Goal: Transaction & Acquisition: Register for event/course

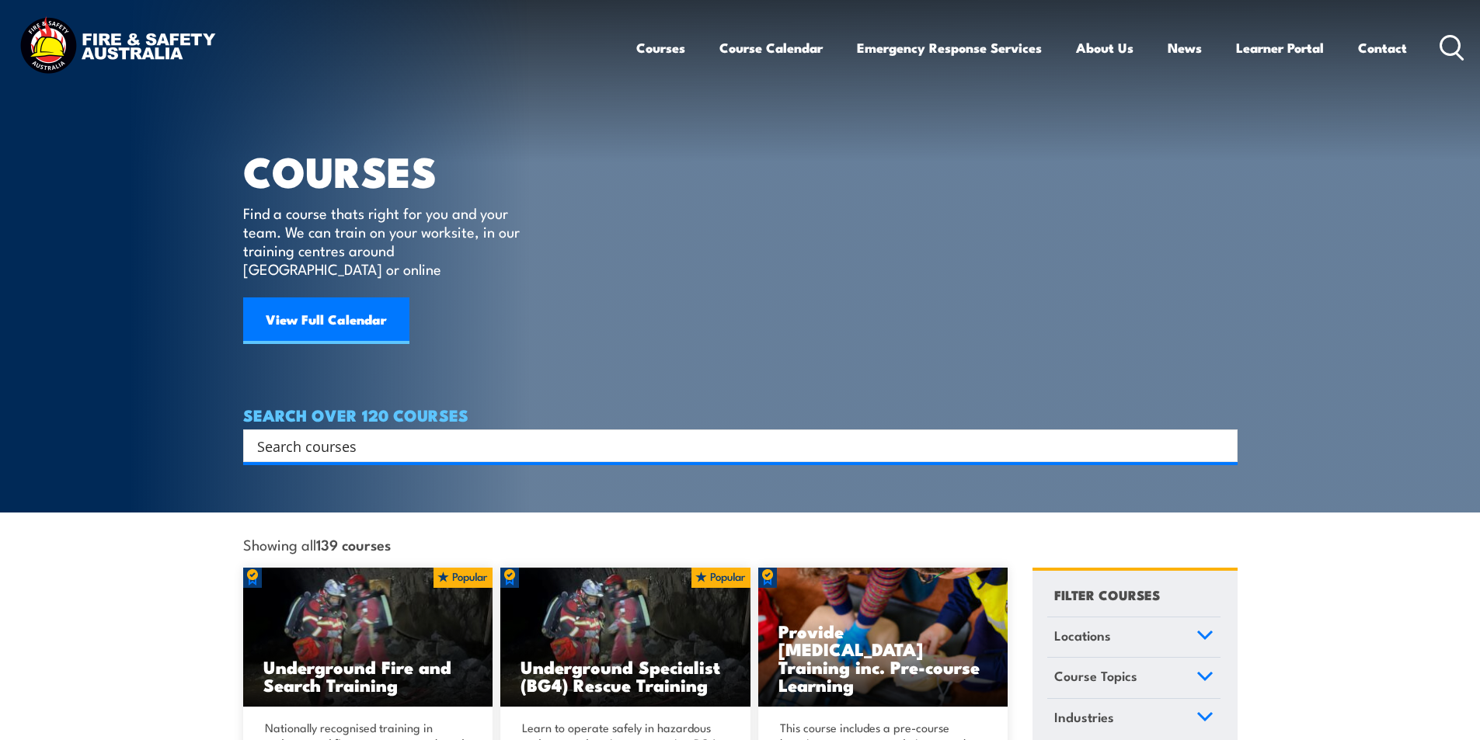
drag, startPoint x: 356, startPoint y: 430, endPoint x: 362, endPoint y: 423, distance: 9.4
click at [356, 434] on input "Search input" at bounding box center [730, 445] width 946 height 23
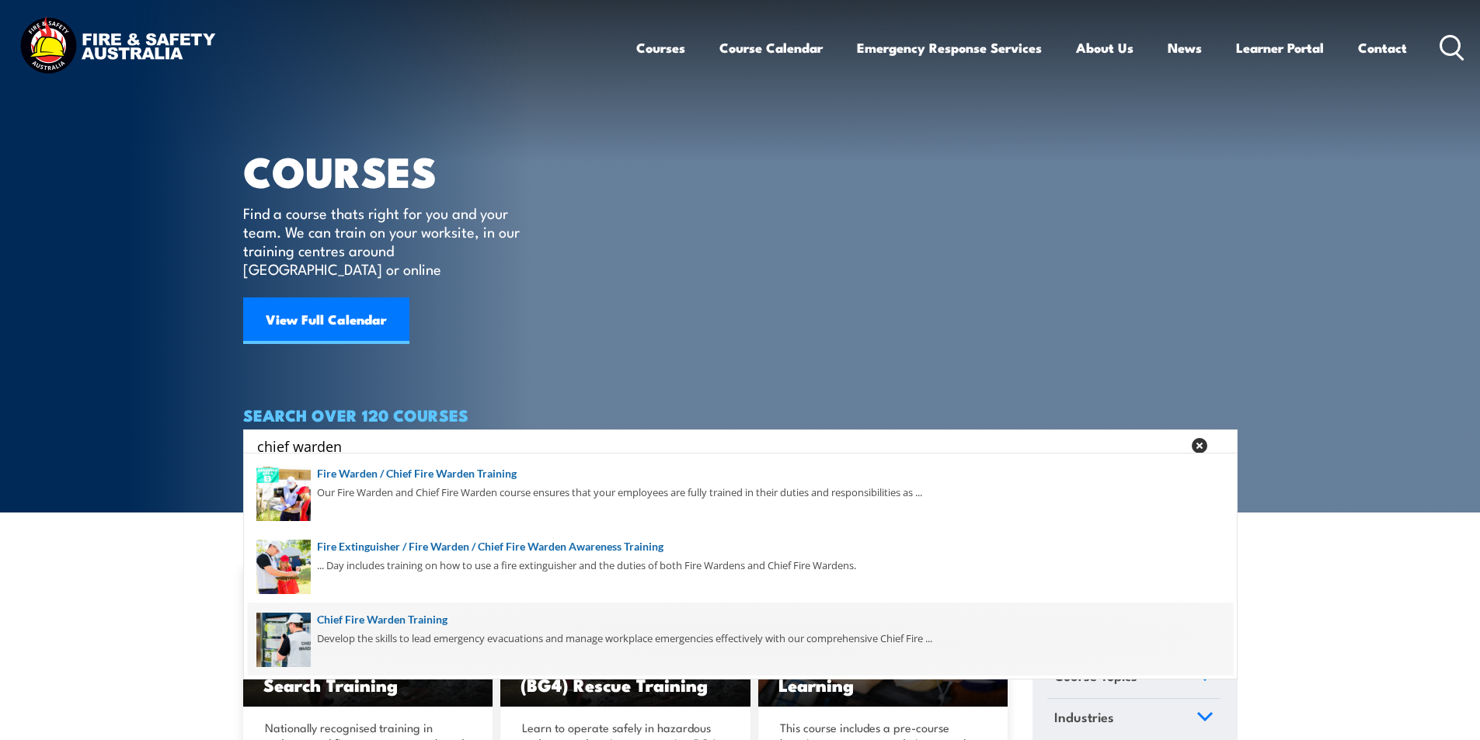
type input "chief warden"
click at [431, 620] on span at bounding box center [740, 639] width 985 height 73
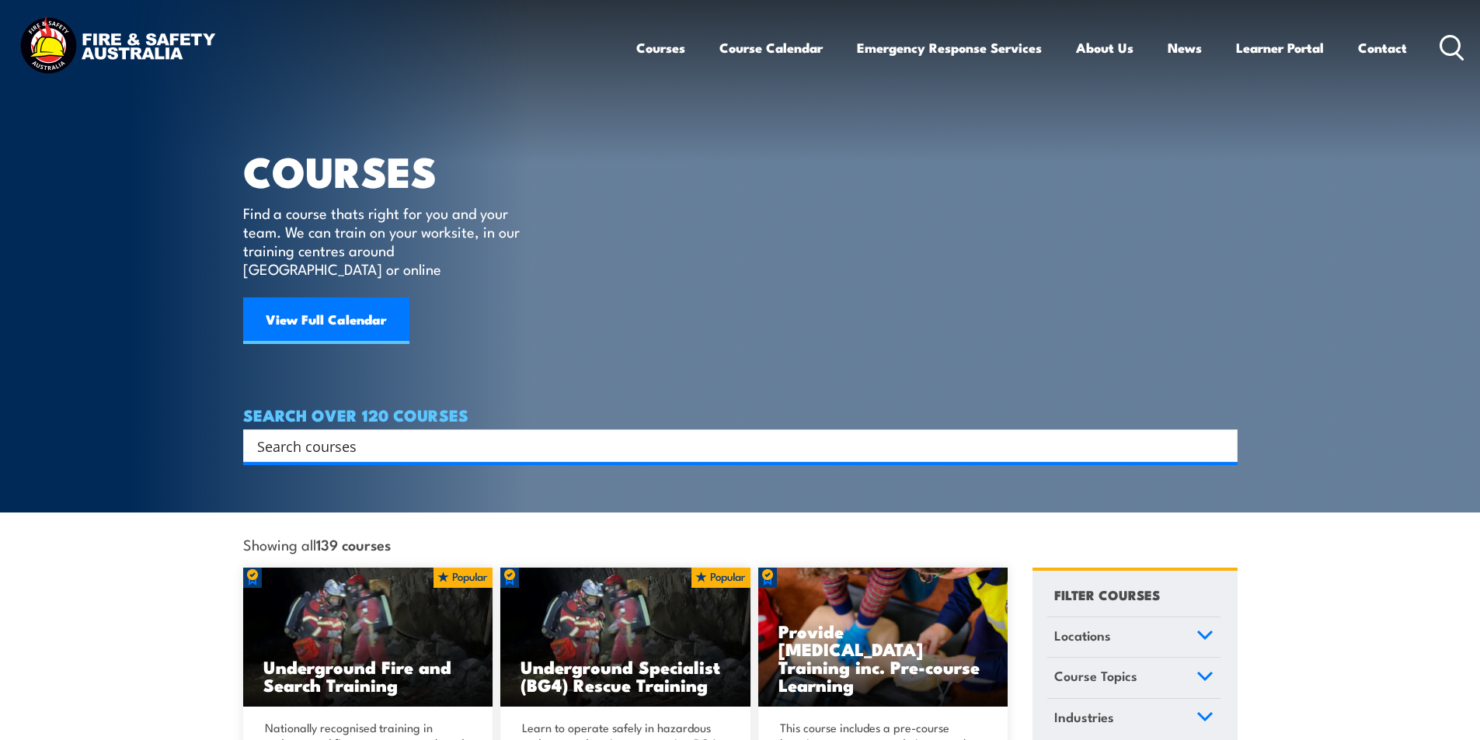
click at [319, 434] on input "Search input" at bounding box center [730, 445] width 946 height 23
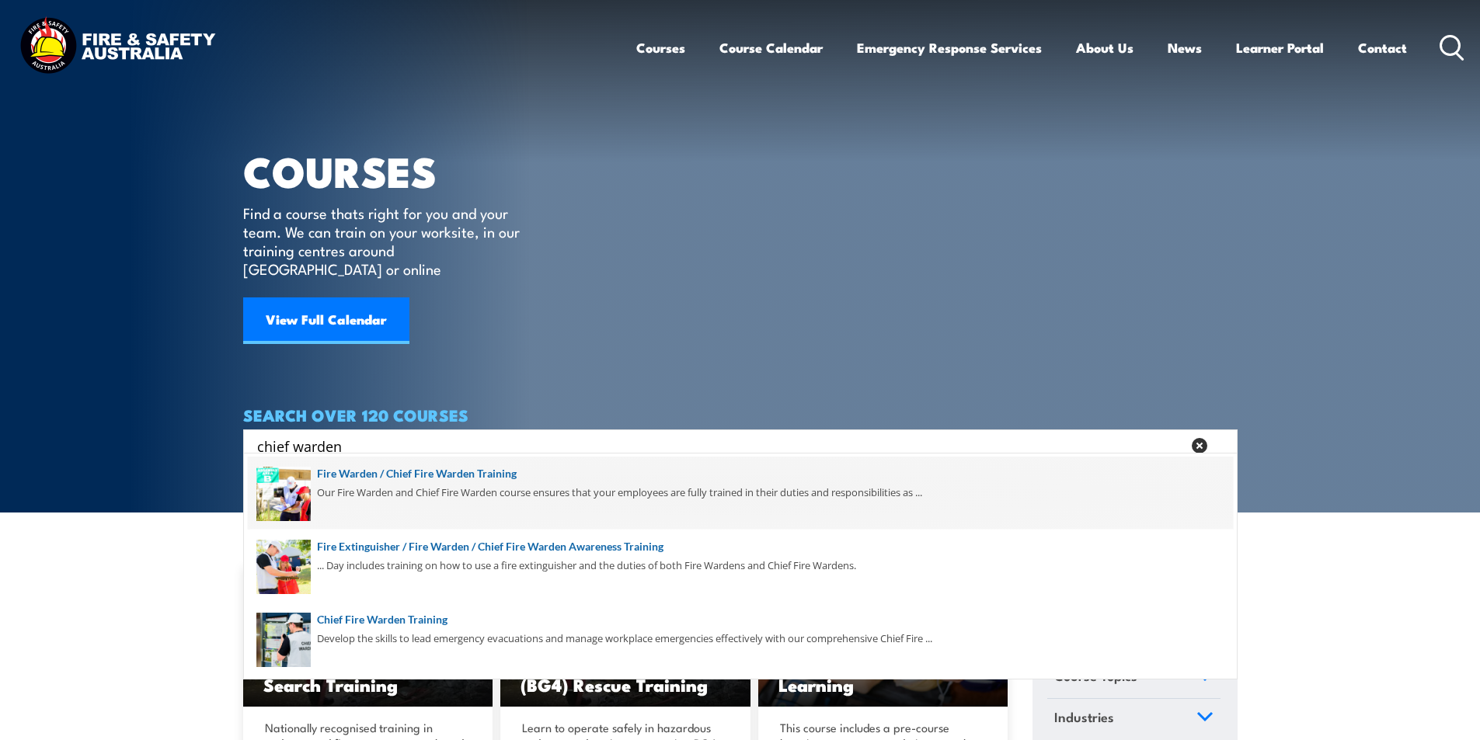
type input "chief warden"
click at [496, 474] on span at bounding box center [740, 493] width 985 height 73
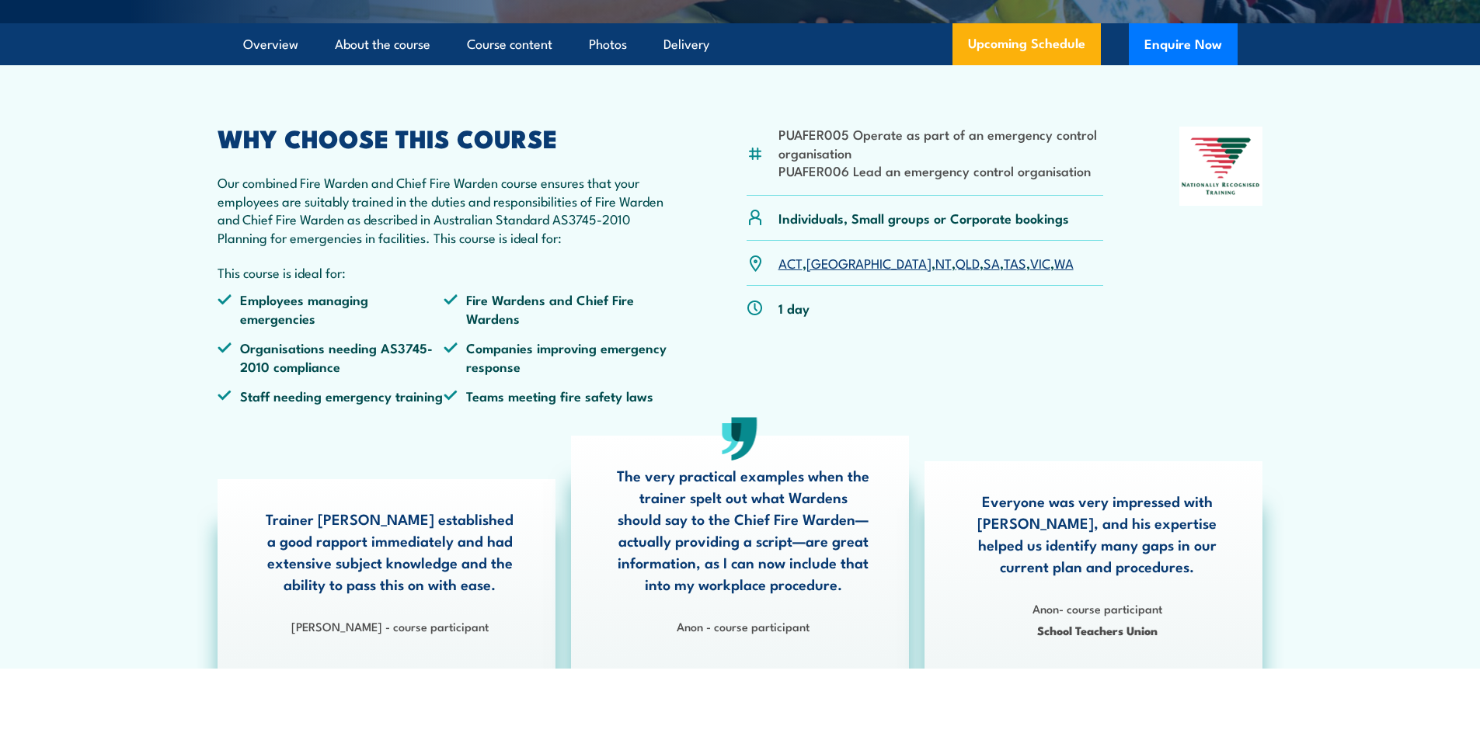
scroll to position [544, 0]
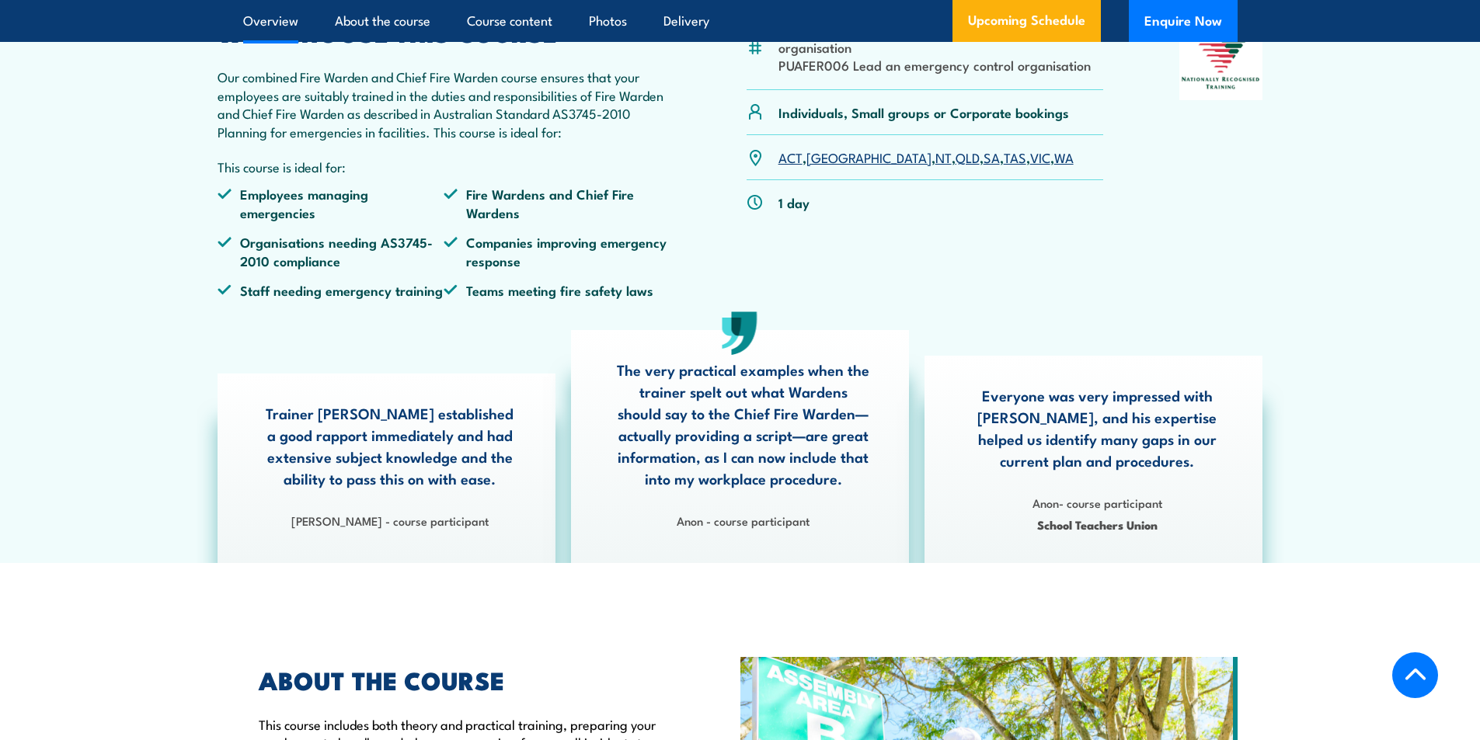
click at [955, 166] on link "QLD" at bounding box center [967, 157] width 24 height 19
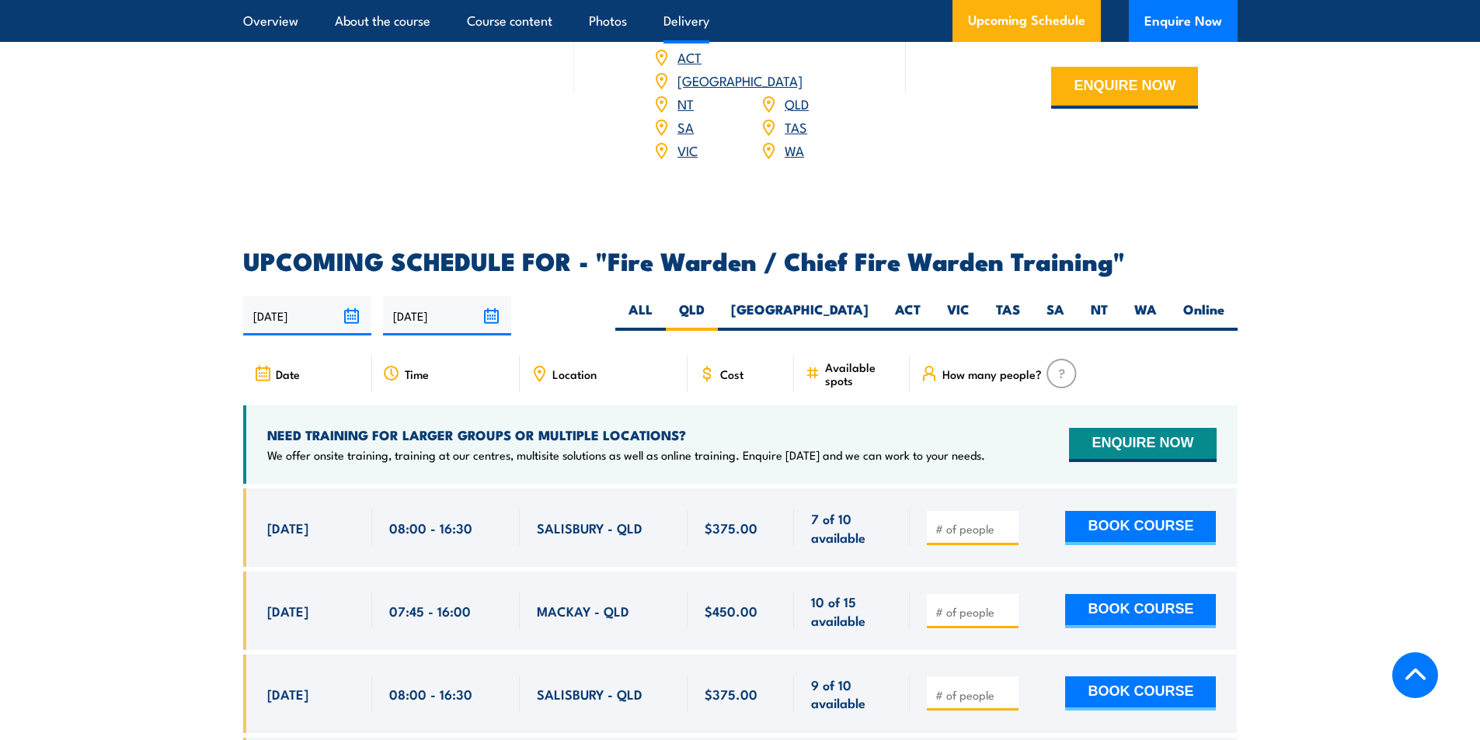
scroll to position [2363, 0]
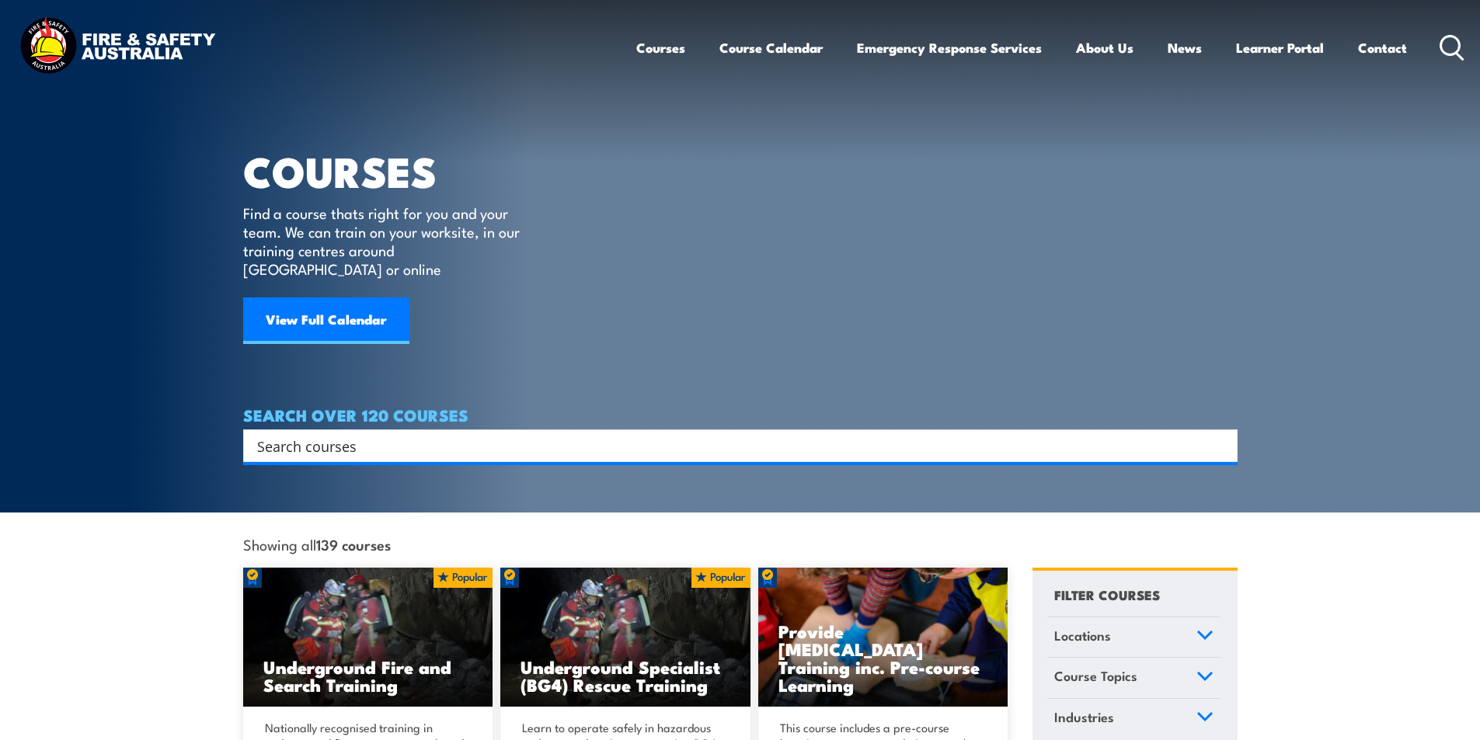
click at [405, 434] on input "Search input" at bounding box center [730, 445] width 946 height 23
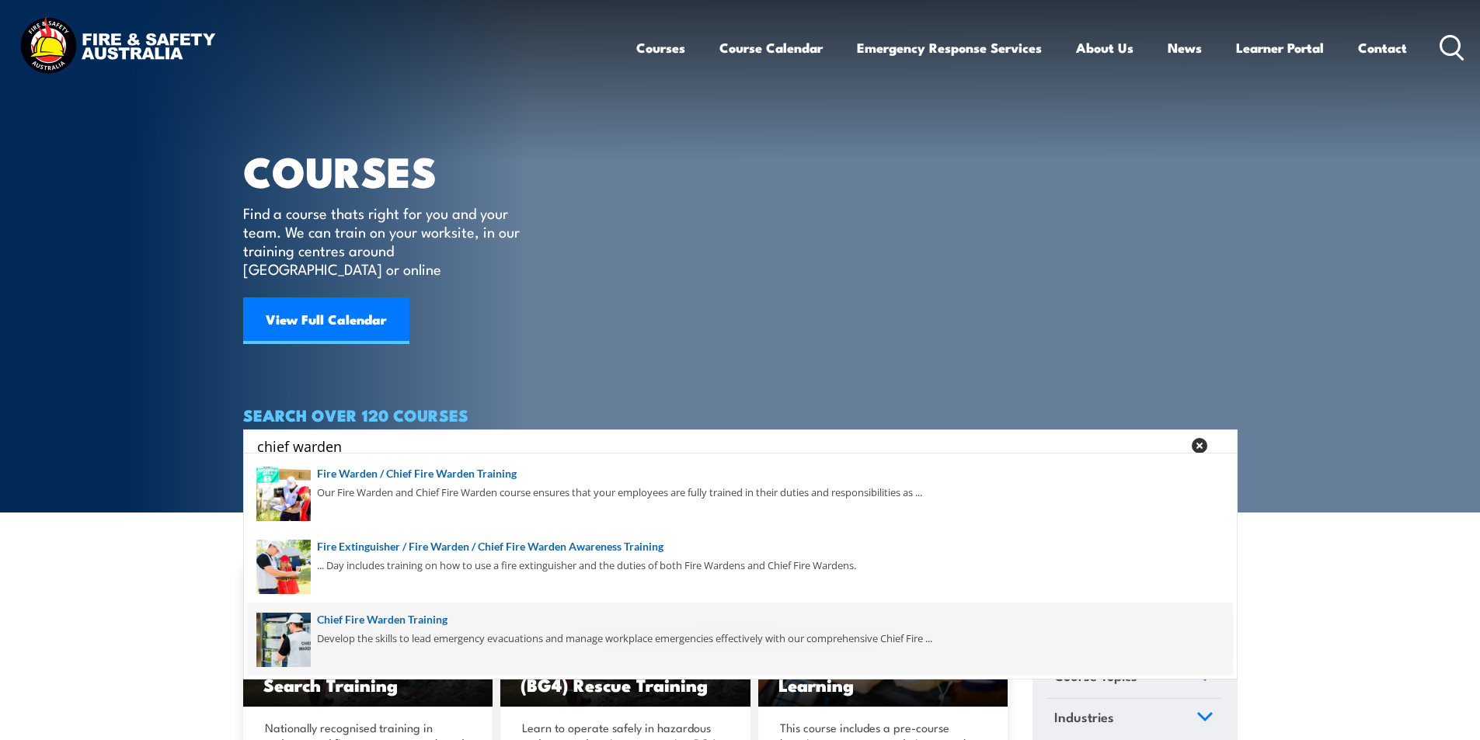
type input "chief warden"
click at [411, 615] on span at bounding box center [740, 639] width 985 height 73
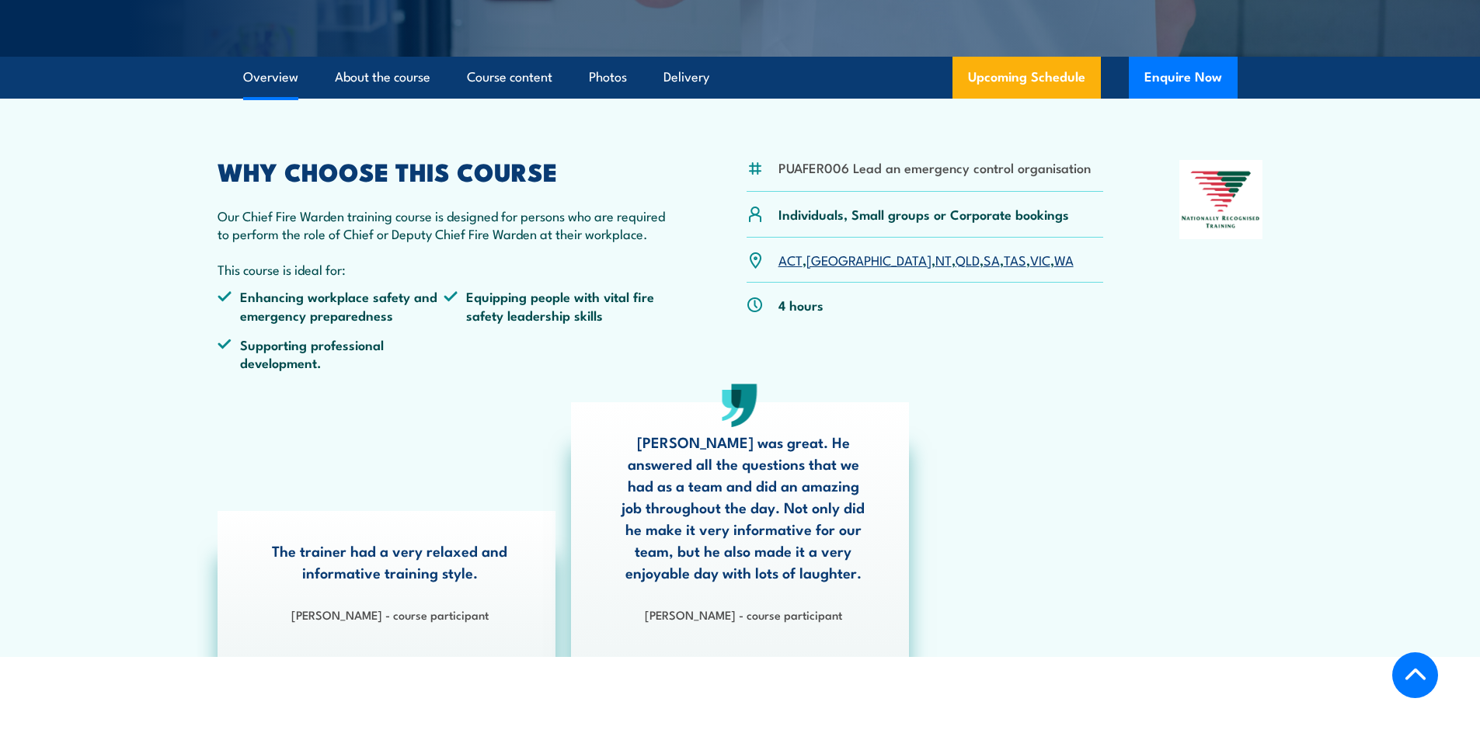
click at [955, 259] on link "QLD" at bounding box center [967, 259] width 24 height 19
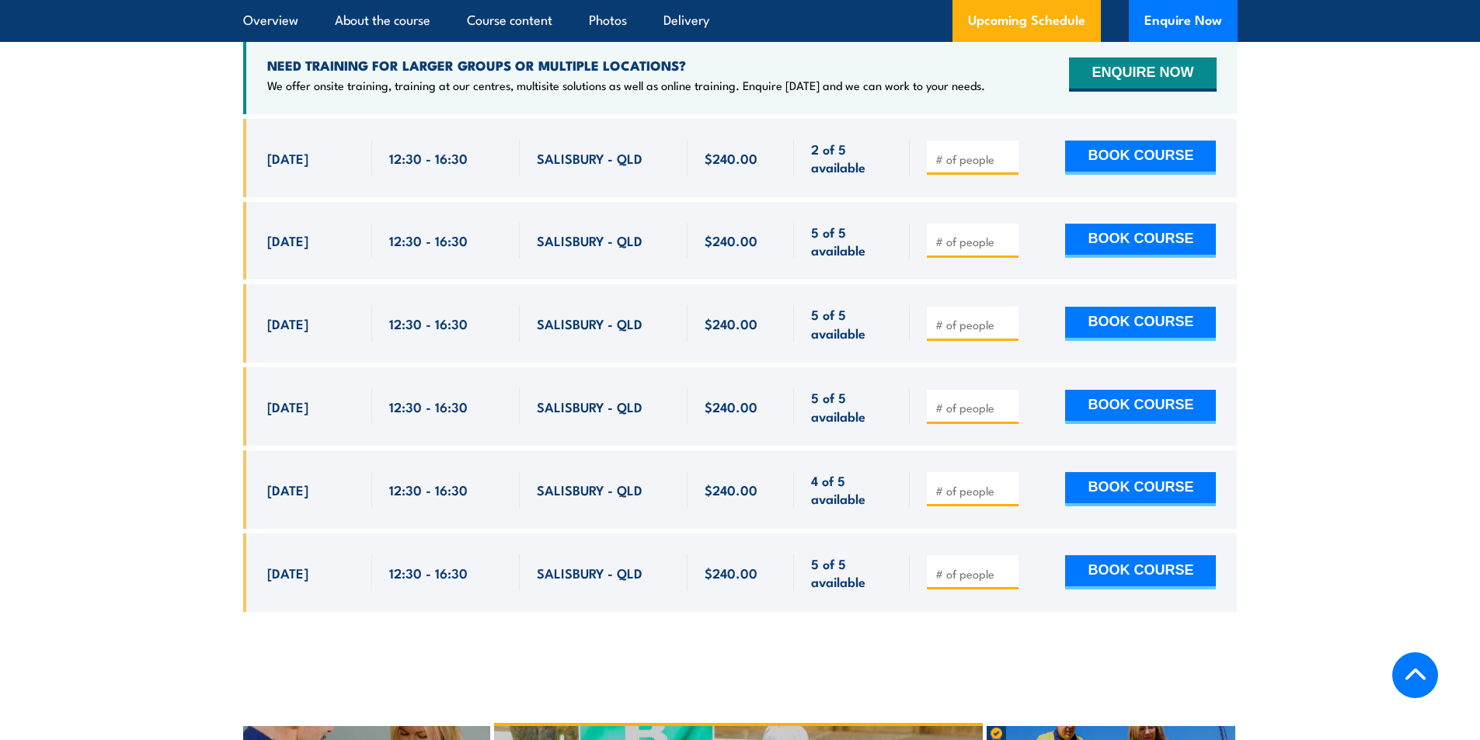
scroll to position [2770, 0]
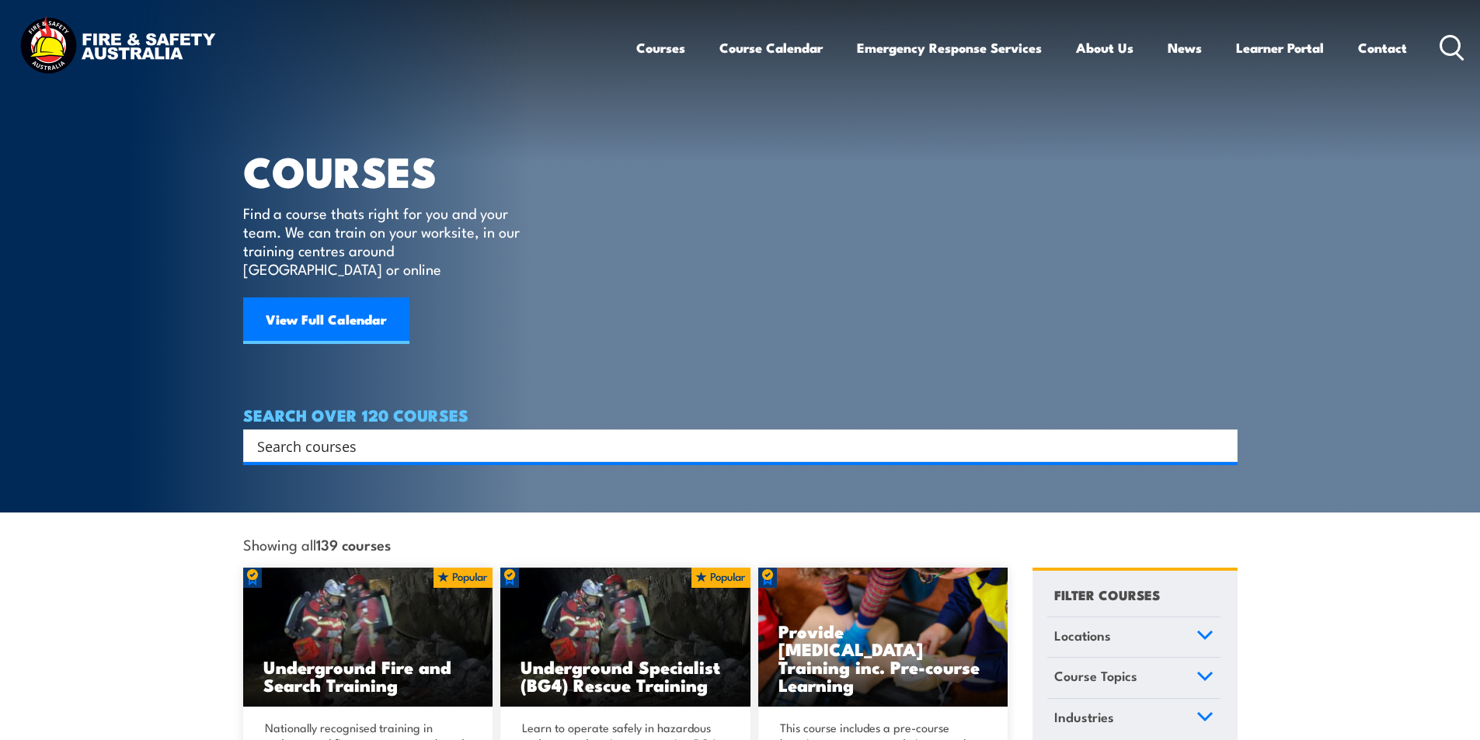
drag, startPoint x: 354, startPoint y: 424, endPoint x: 389, endPoint y: 421, distance: 35.1
click at [360, 434] on input "Search input" at bounding box center [730, 445] width 946 height 23
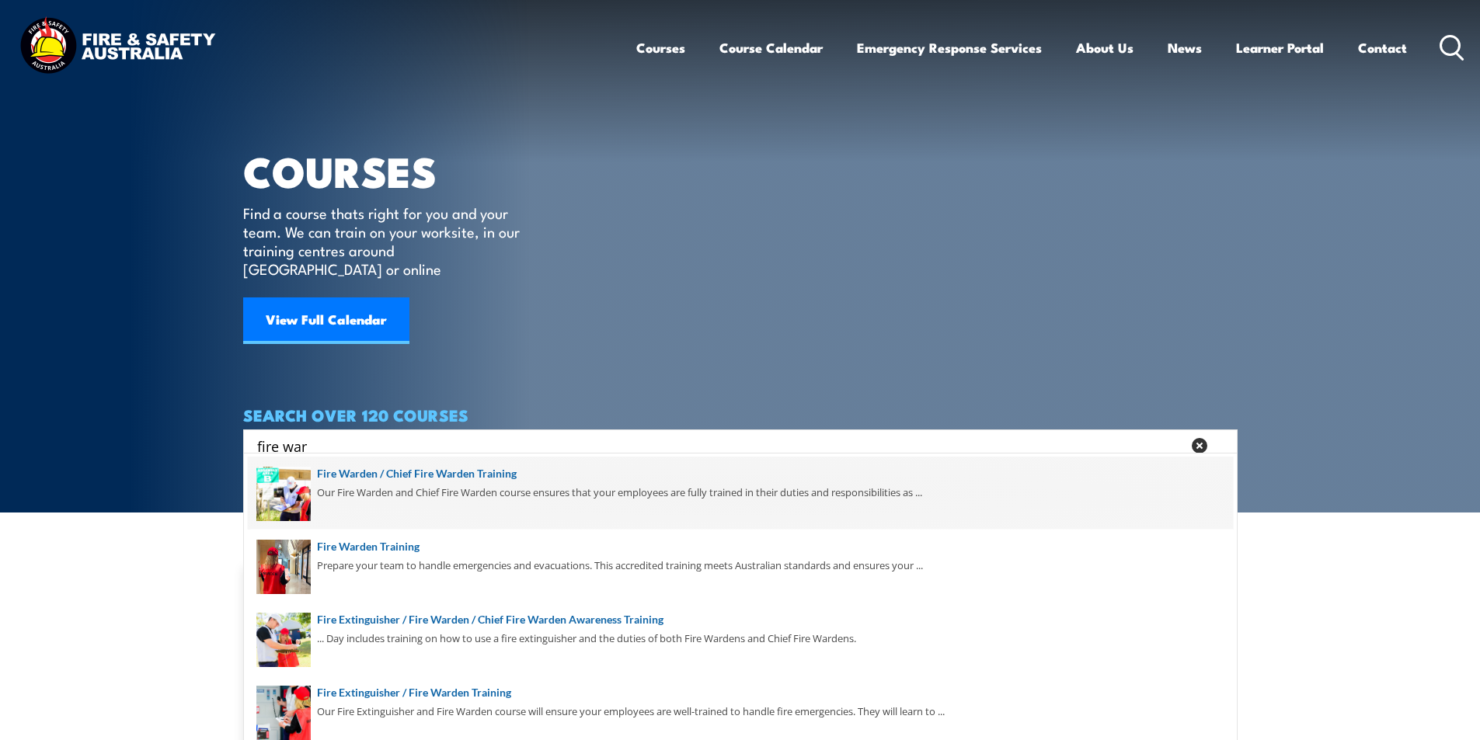
type input "fire war"
click at [500, 473] on span at bounding box center [740, 493] width 985 height 73
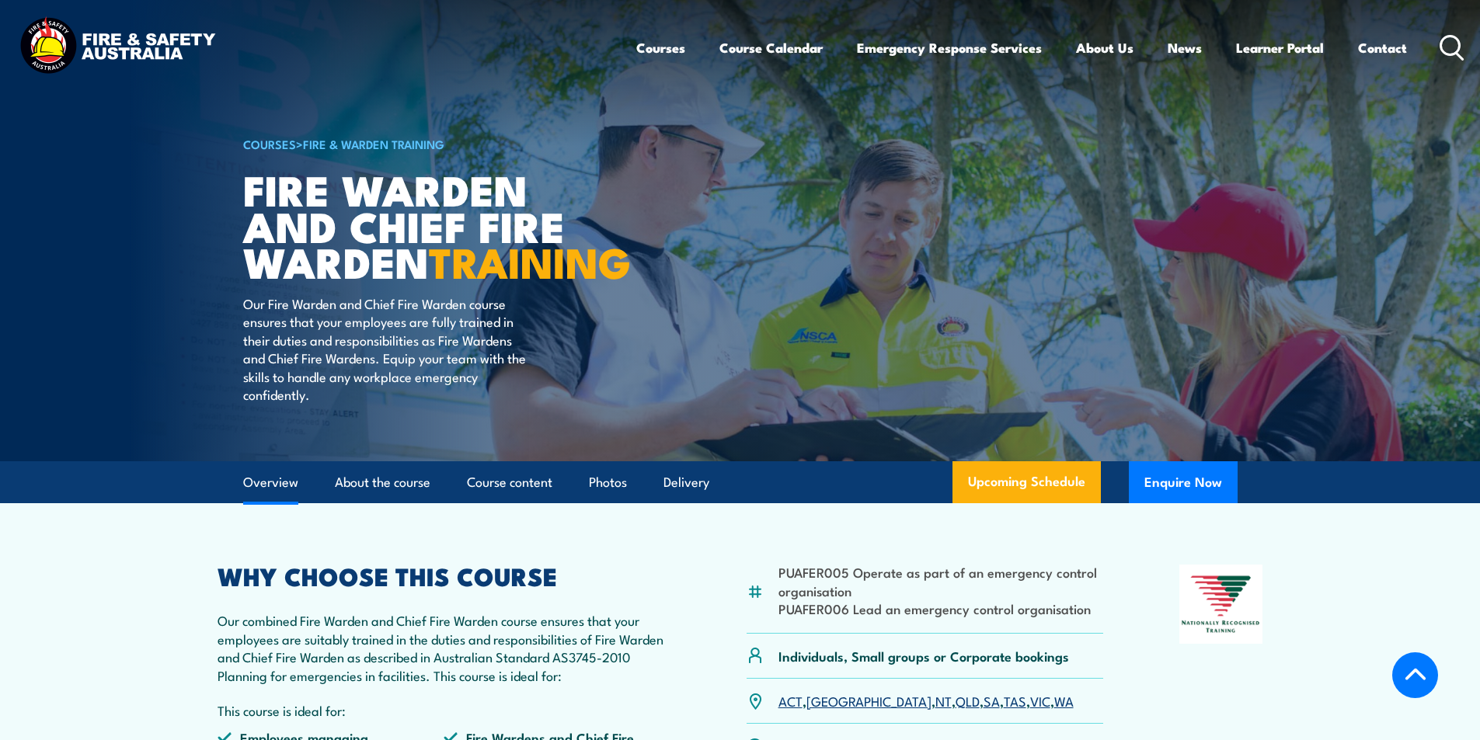
scroll to position [388, 0]
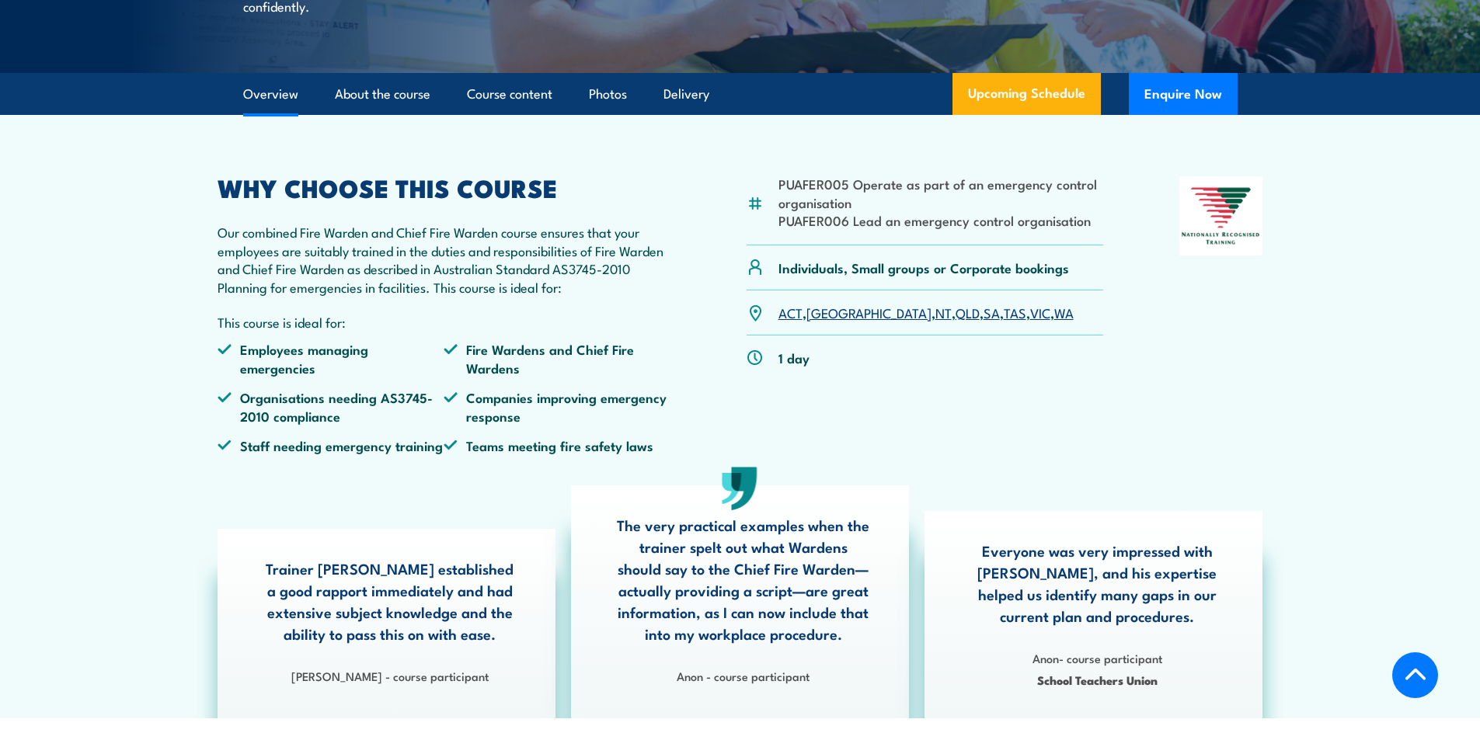
click at [955, 322] on link "QLD" at bounding box center [967, 312] width 24 height 19
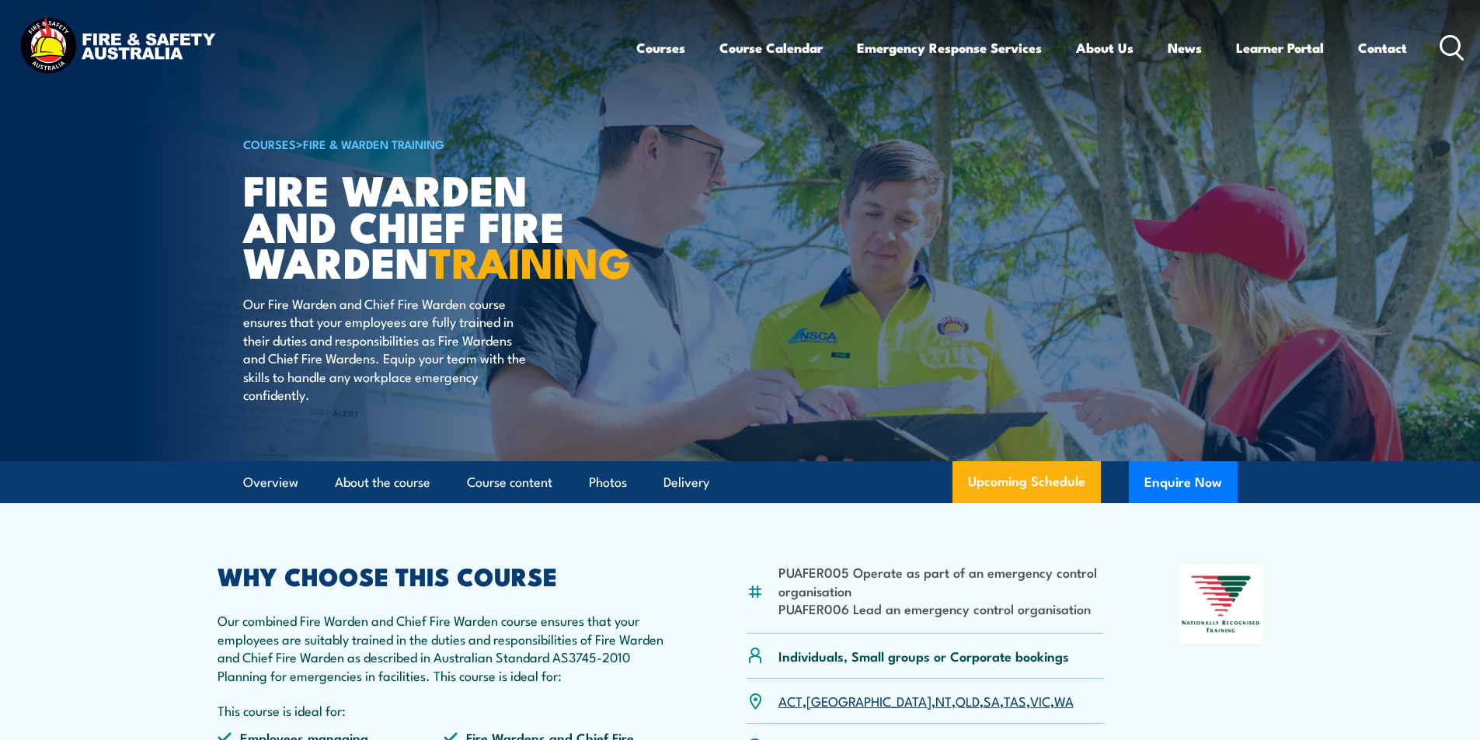
click at [1445, 38] on circle at bounding box center [1450, 45] width 19 height 19
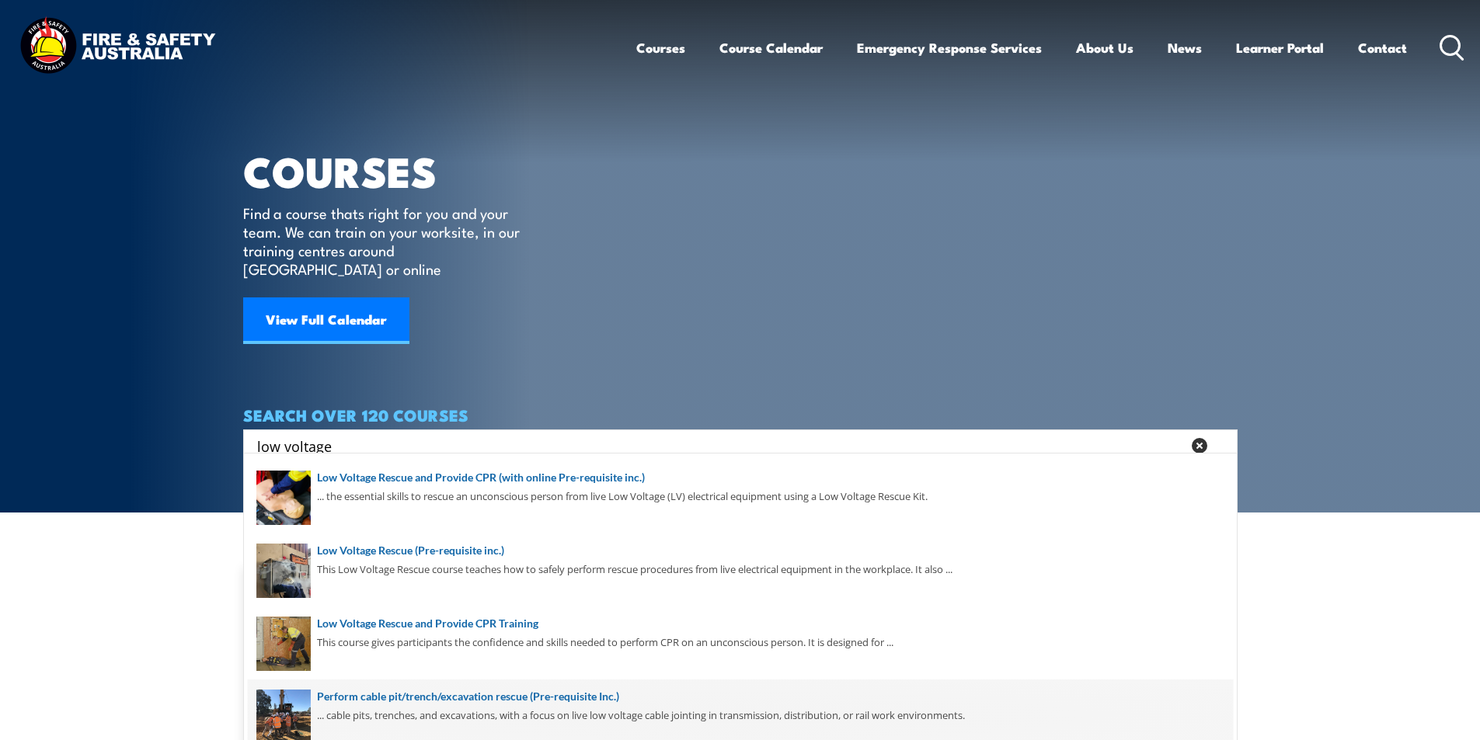
scroll to position [219, 0]
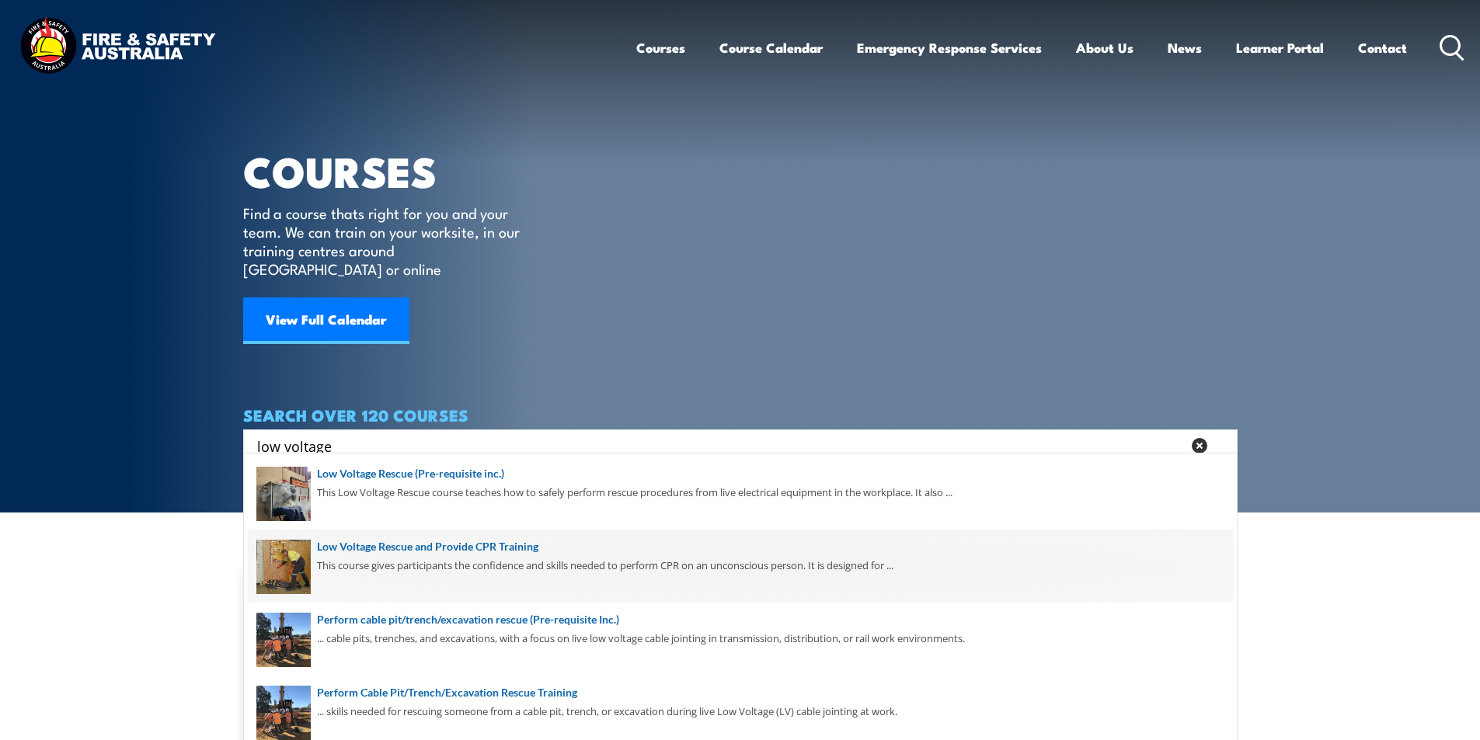
type input "low voltage"
click at [509, 548] on span at bounding box center [740, 566] width 985 height 73
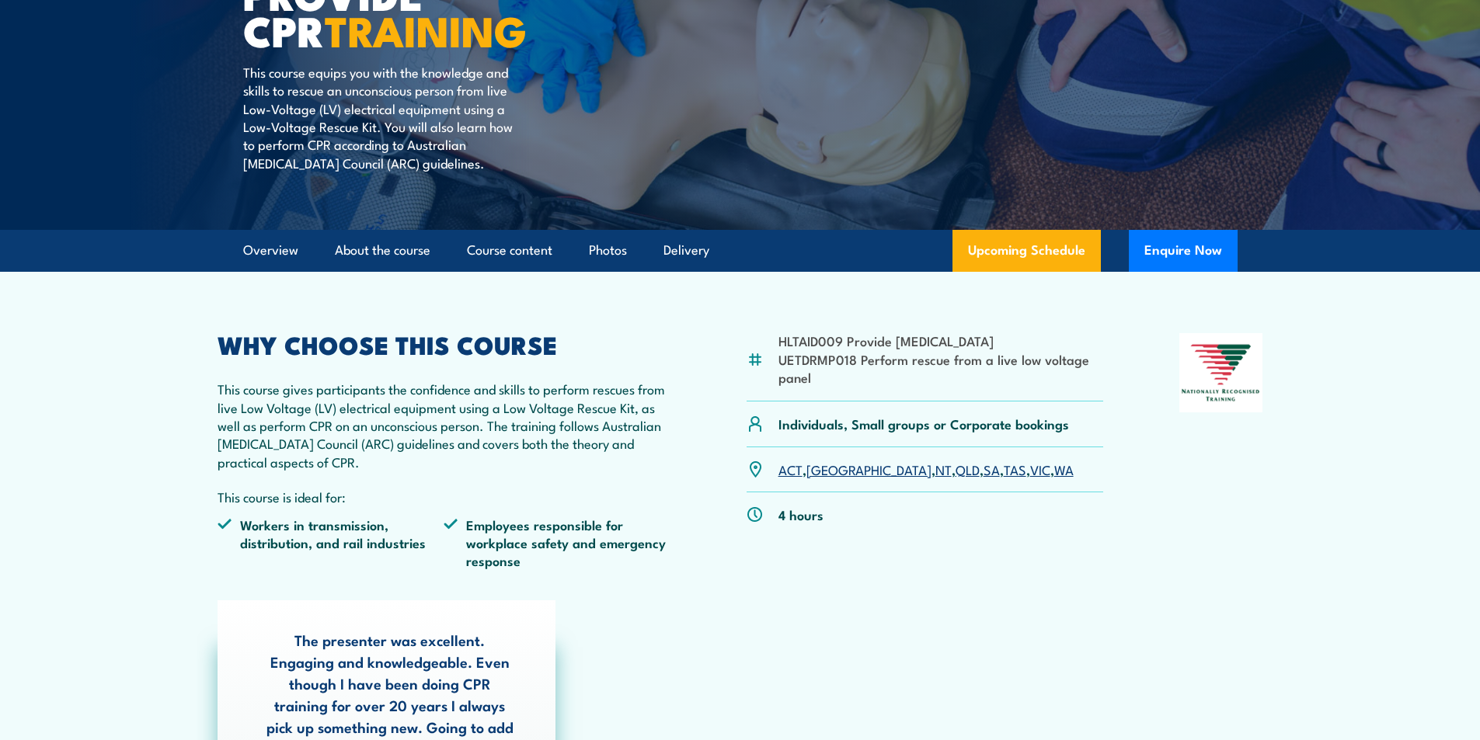
scroll to position [388, 0]
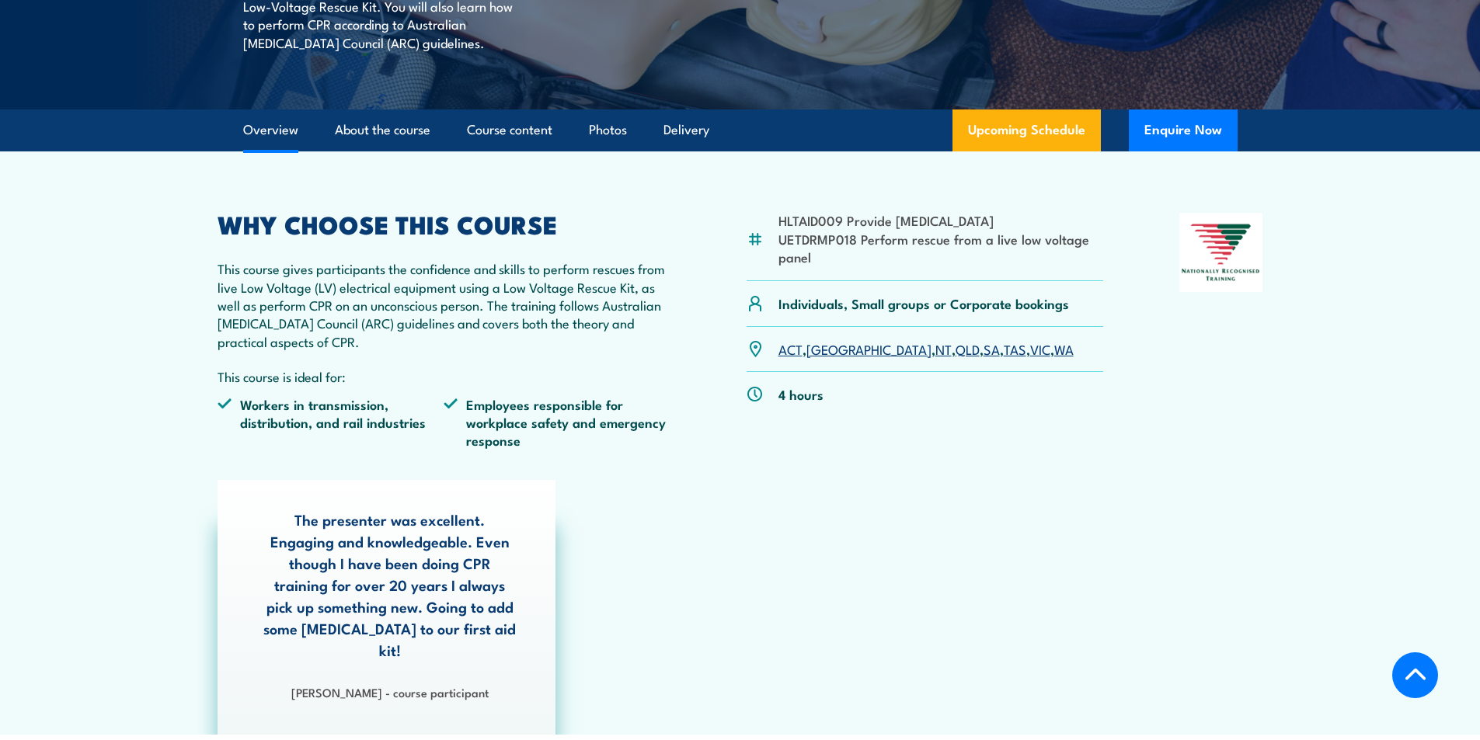
click at [955, 349] on link "QLD" at bounding box center [967, 348] width 24 height 19
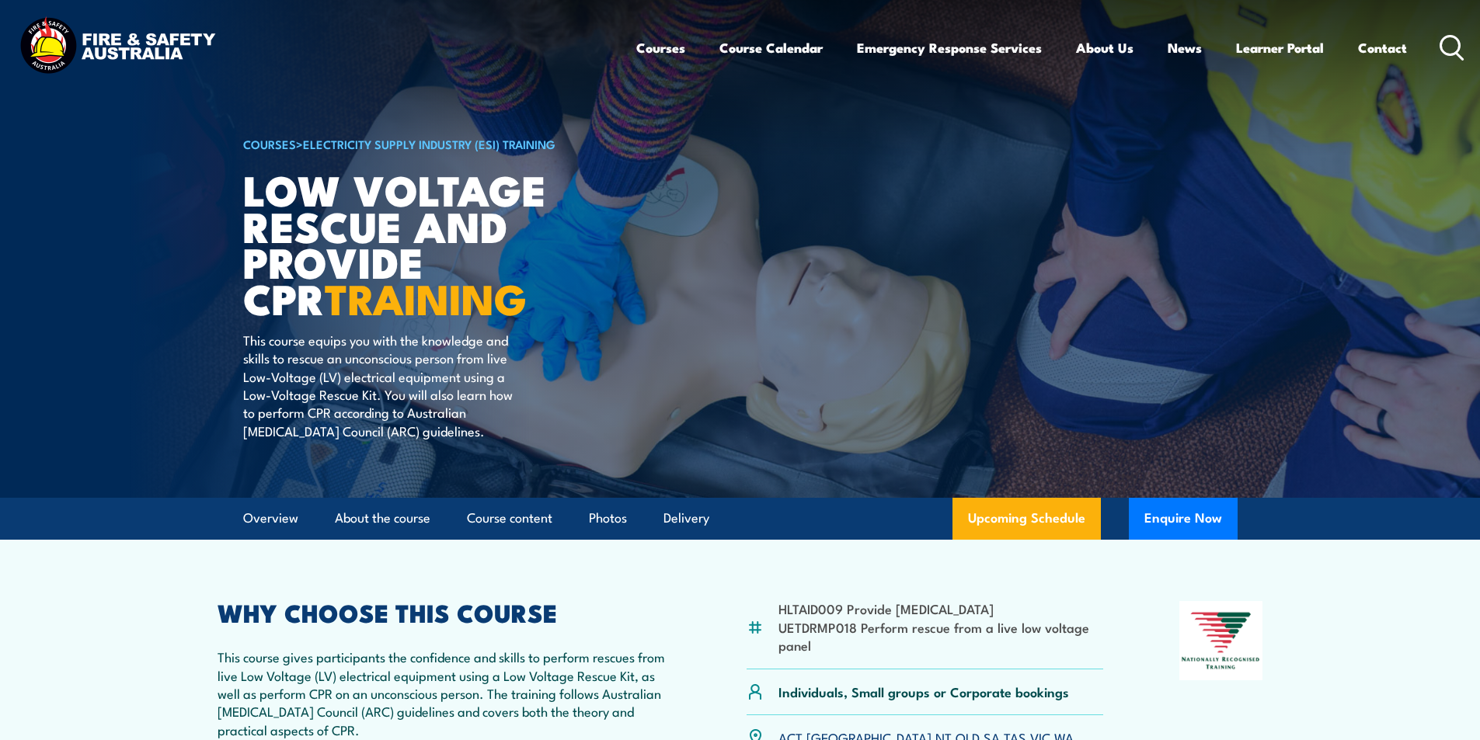
click at [1450, 41] on icon at bounding box center [1451, 48] width 25 height 26
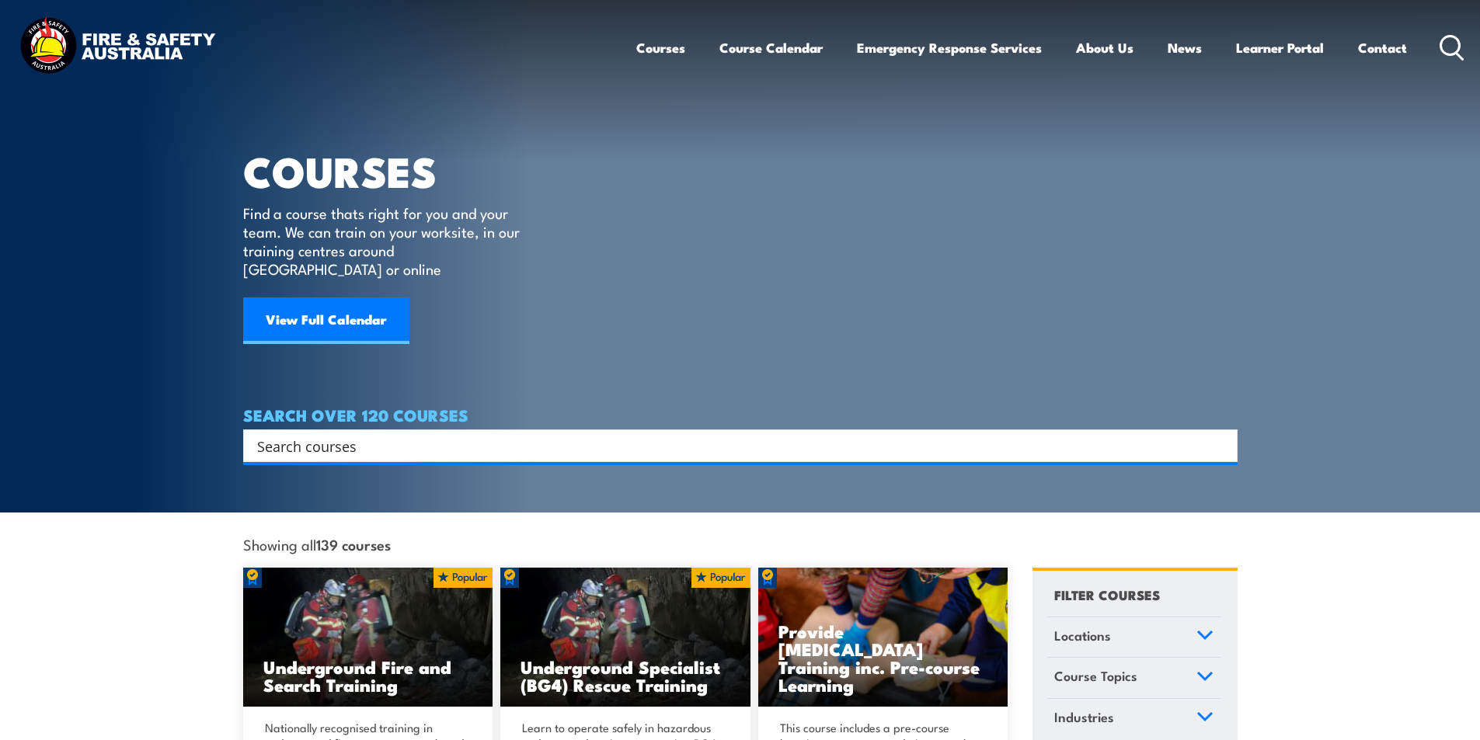
click at [315, 434] on input "Search input" at bounding box center [730, 445] width 946 height 23
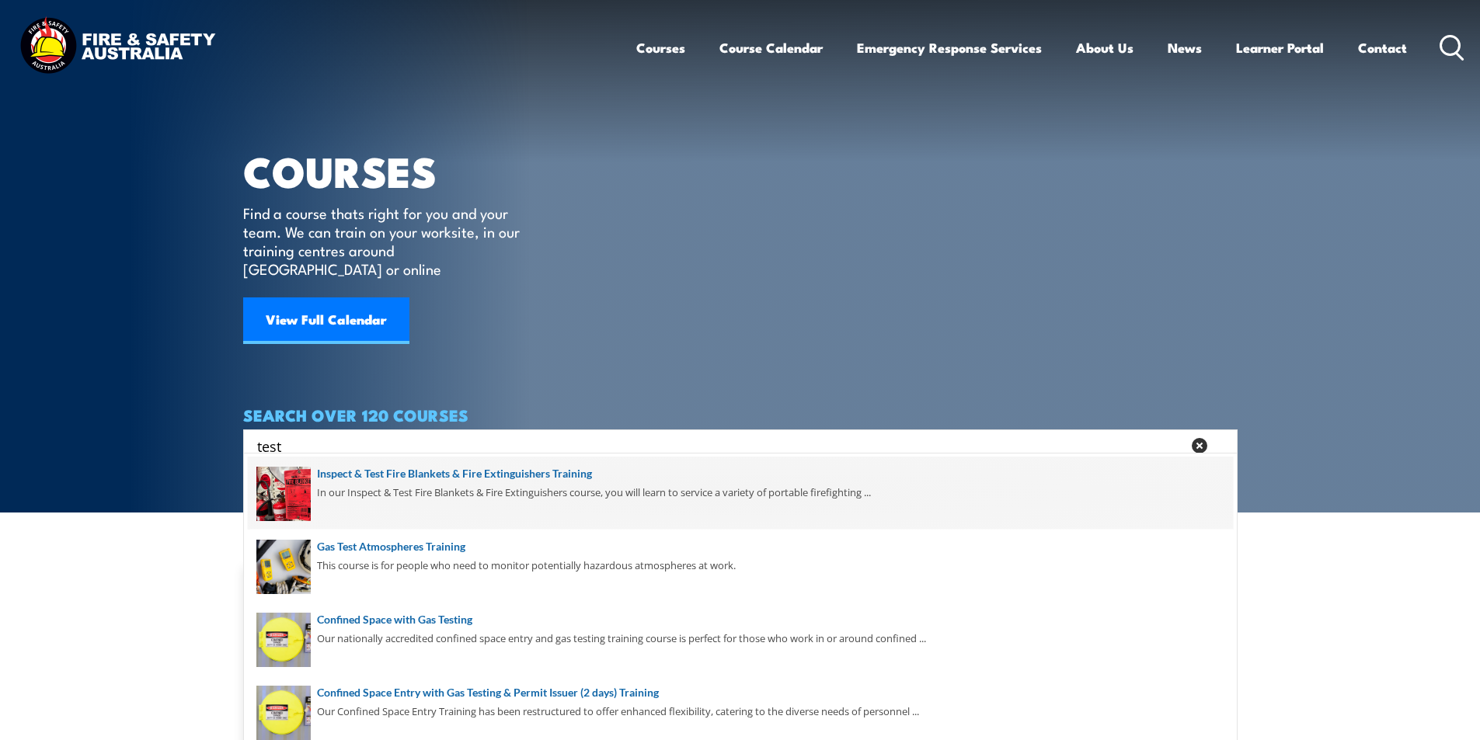
type input "test"
click at [519, 474] on span at bounding box center [740, 493] width 985 height 73
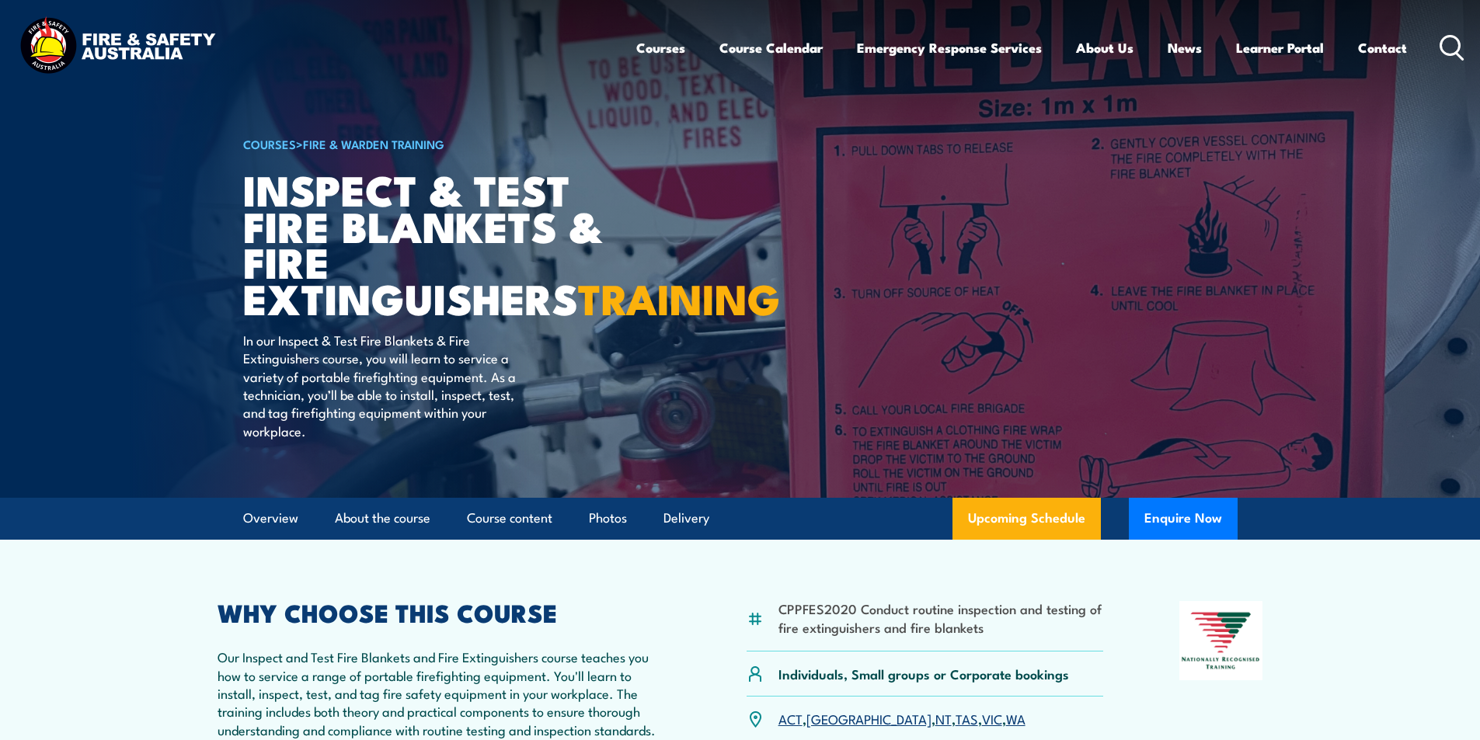
click at [1447, 43] on icon at bounding box center [1451, 48] width 25 height 26
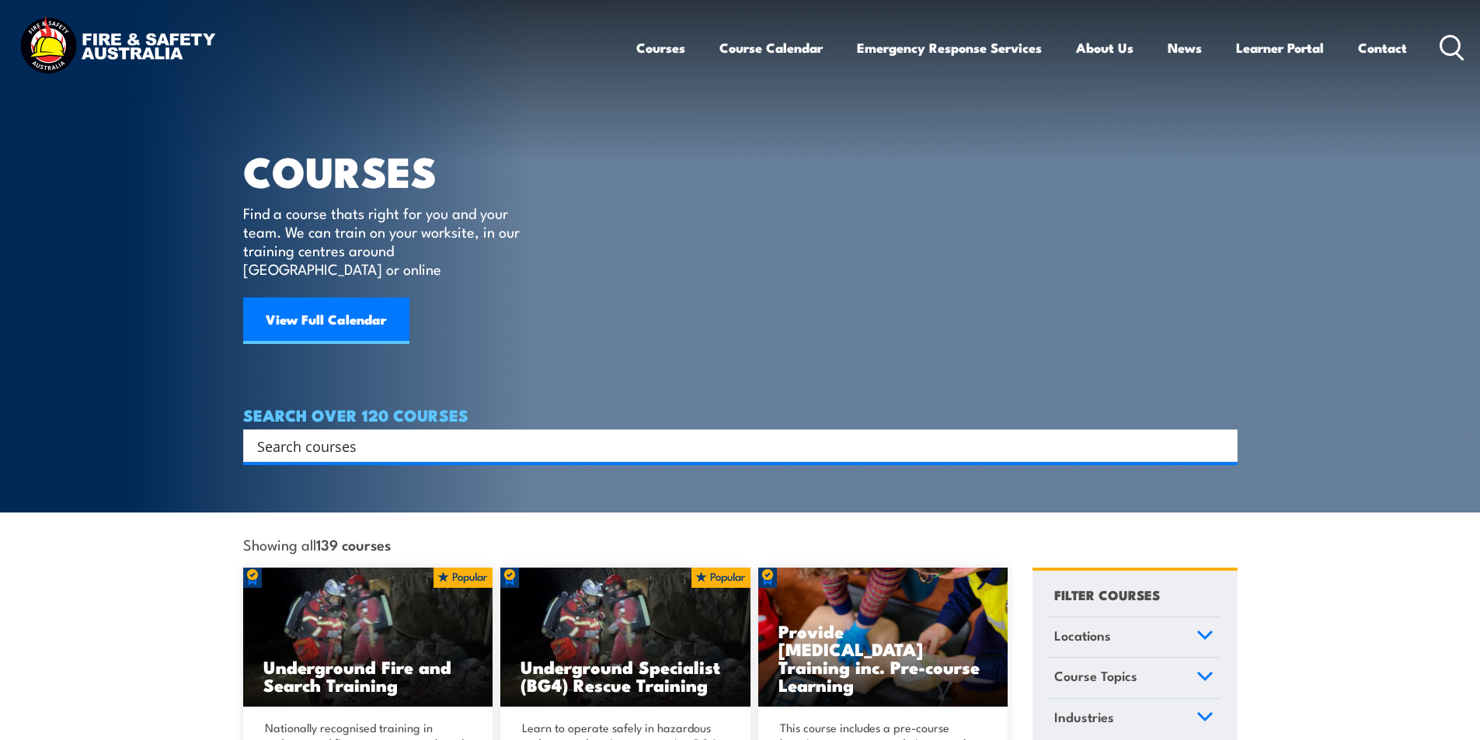
click at [318, 434] on input "Search input" at bounding box center [730, 445] width 946 height 23
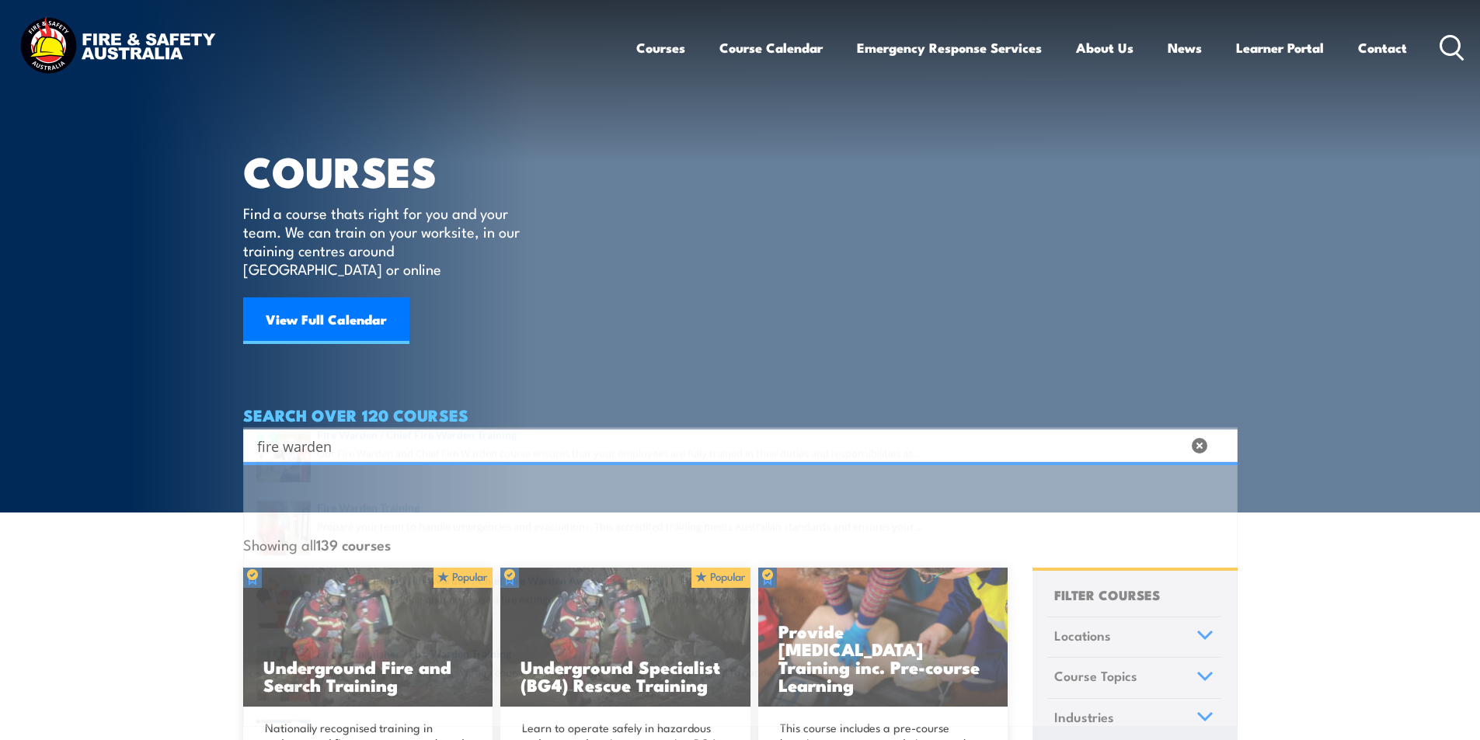
type input "fire warden"
click at [399, 544] on span at bounding box center [740, 566] width 985 height 73
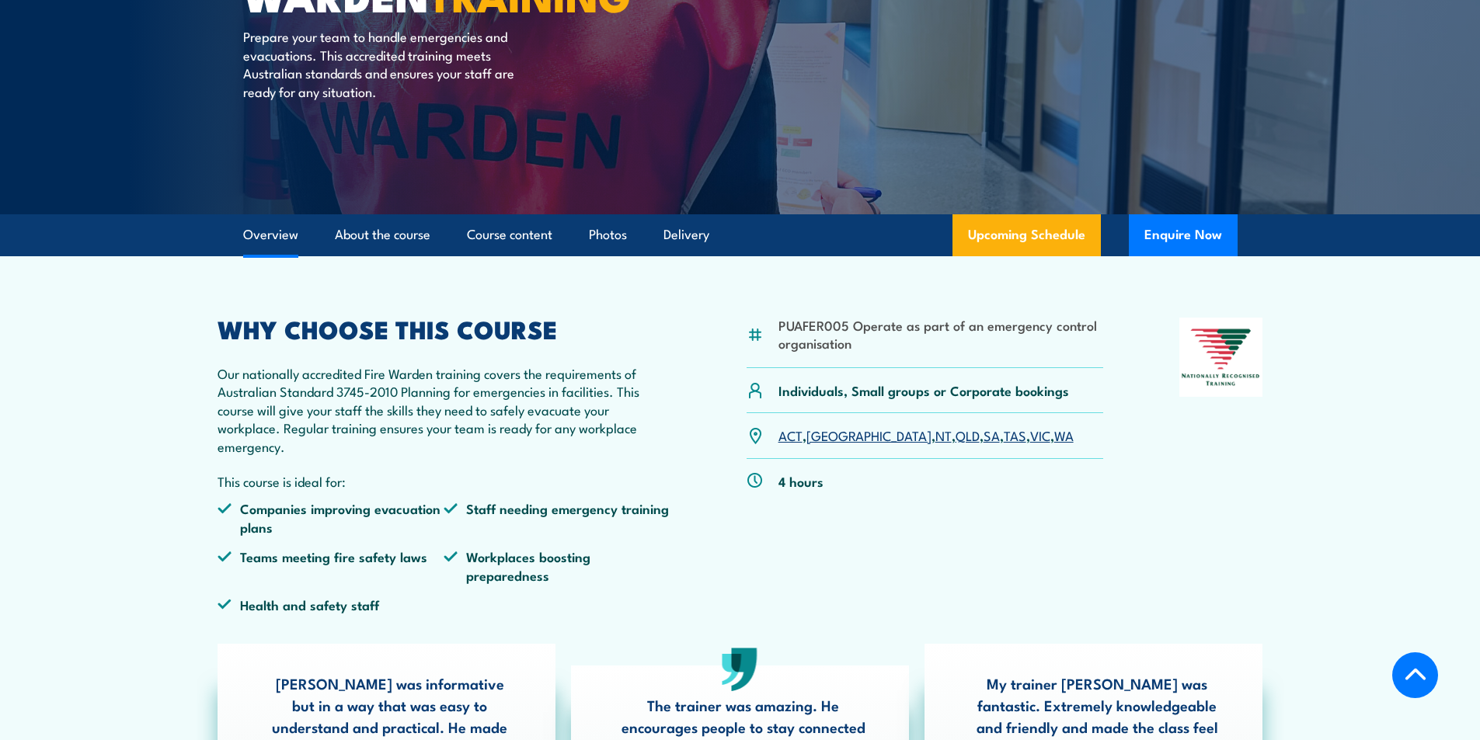
scroll to position [311, 0]
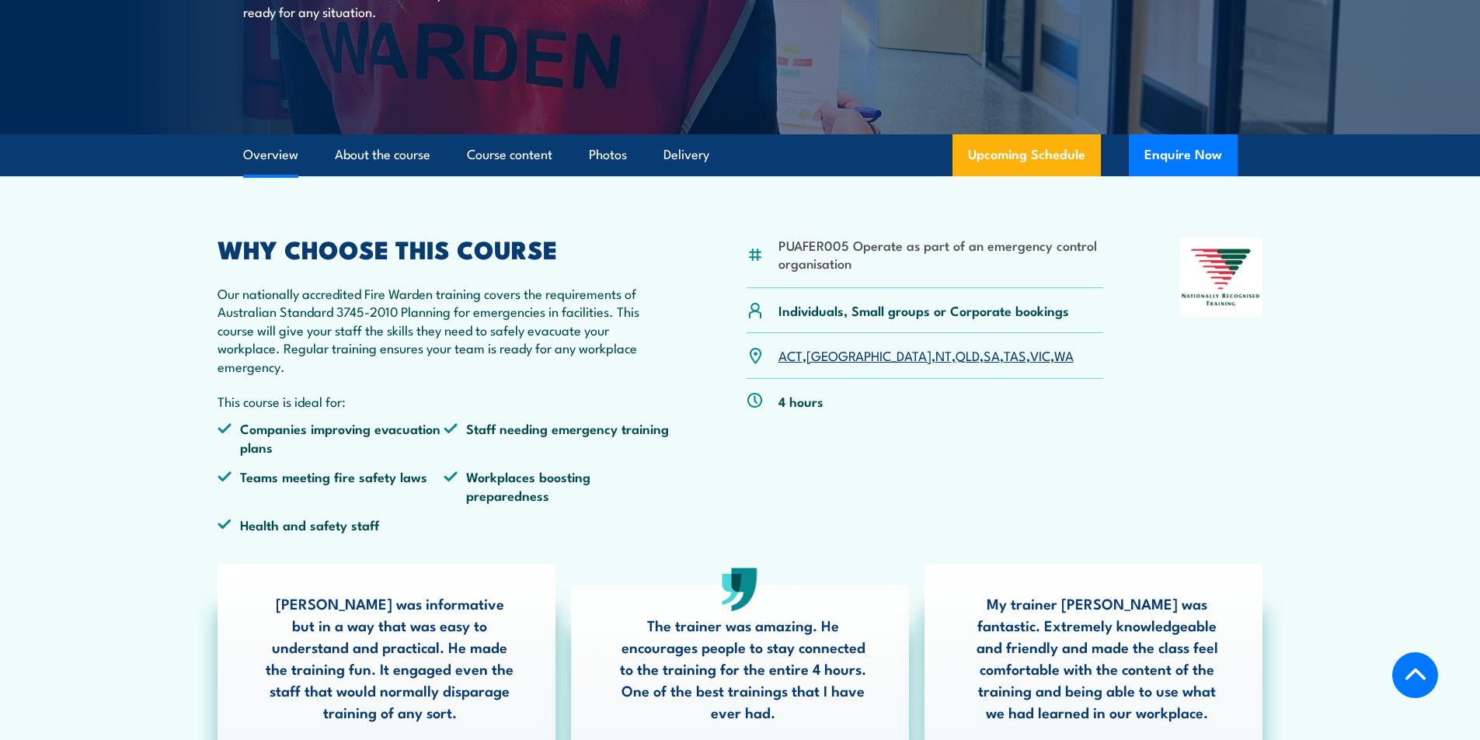
click at [1030, 356] on link "VIC" at bounding box center [1040, 355] width 20 height 19
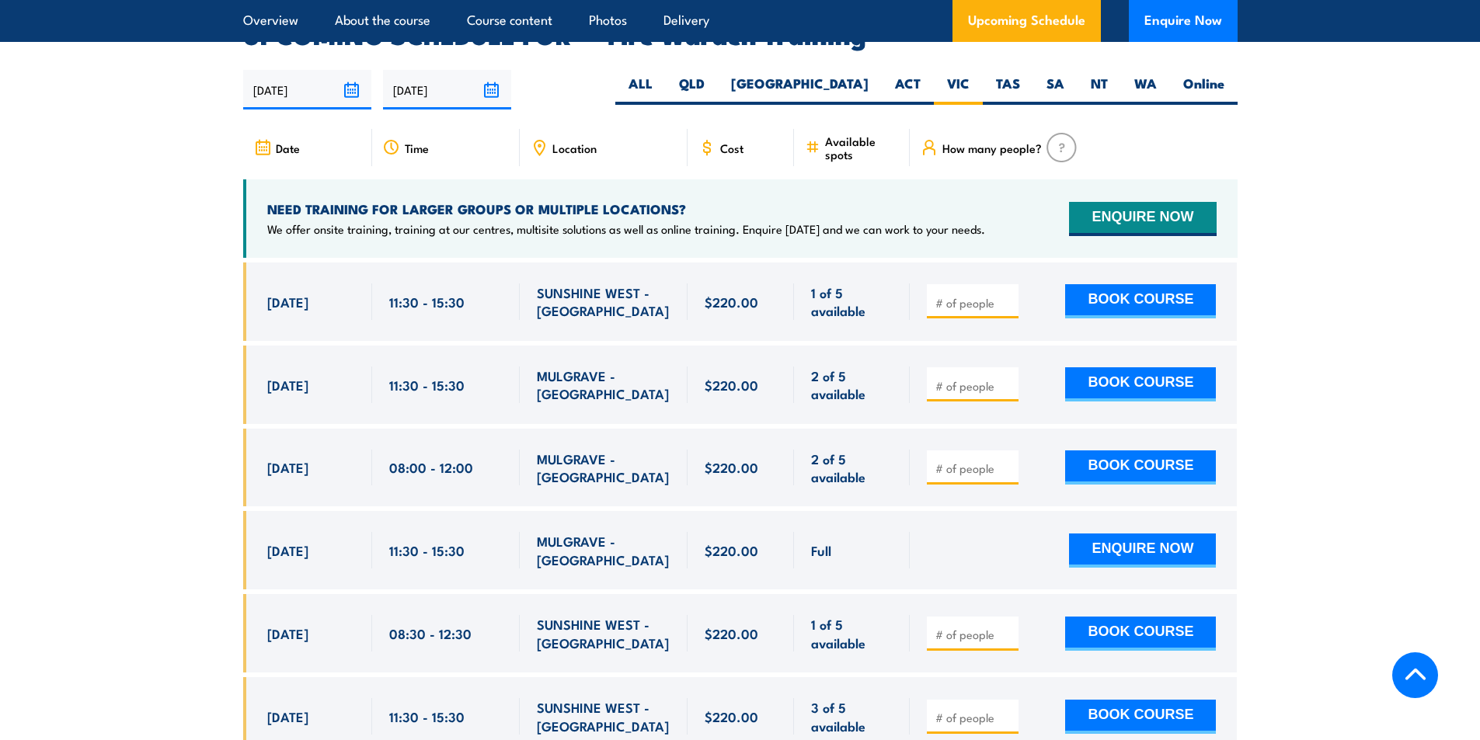
click at [962, 295] on input "number" at bounding box center [974, 303] width 78 height 16
type input "1"
click at [1171, 284] on button "BOOK COURSE" at bounding box center [1140, 301] width 151 height 34
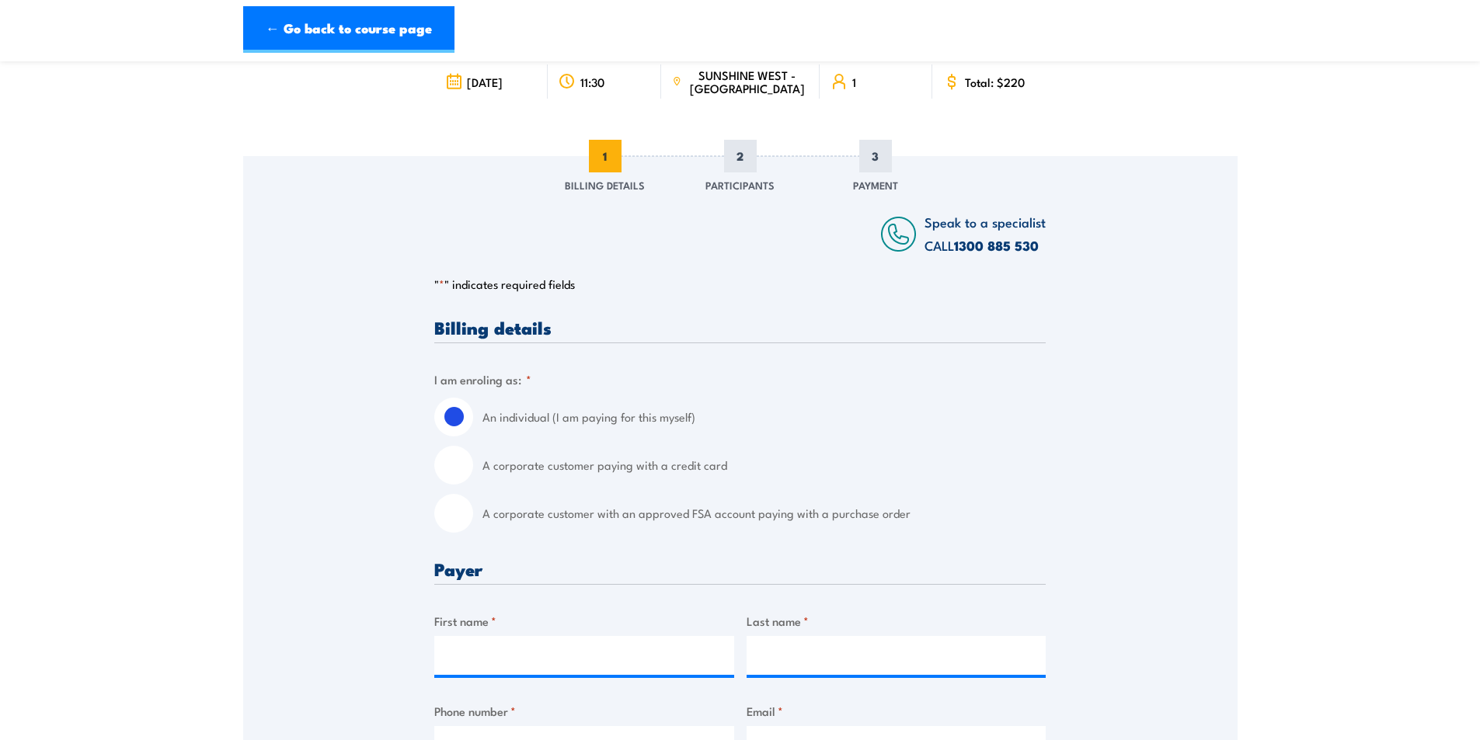
scroll to position [233, 0]
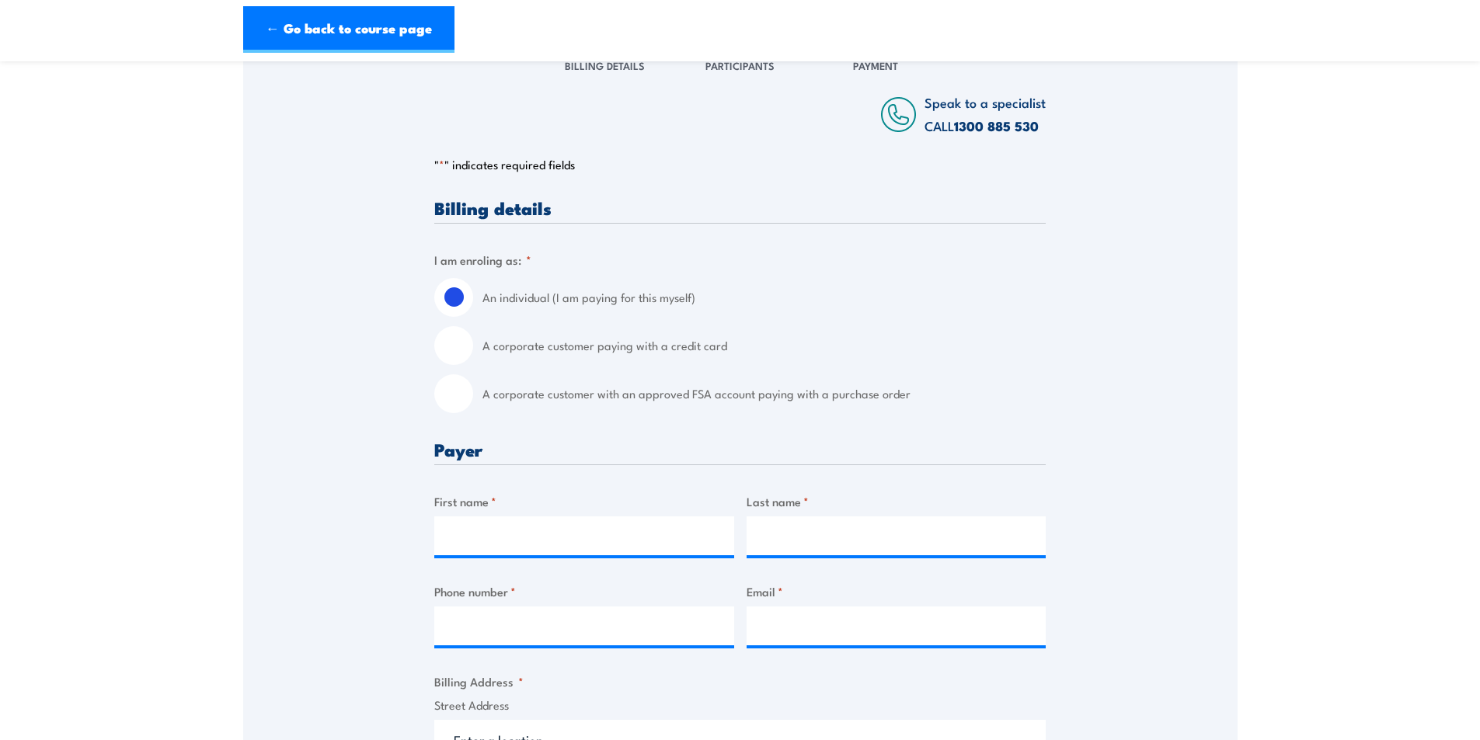
click at [516, 391] on label "A corporate customer with an approved FSA account paying with a purchase order" at bounding box center [763, 393] width 563 height 39
click at [473, 391] on input "A corporate customer with an approved FSA account paying with a purchase order" at bounding box center [453, 393] width 39 height 39
radio input "true"
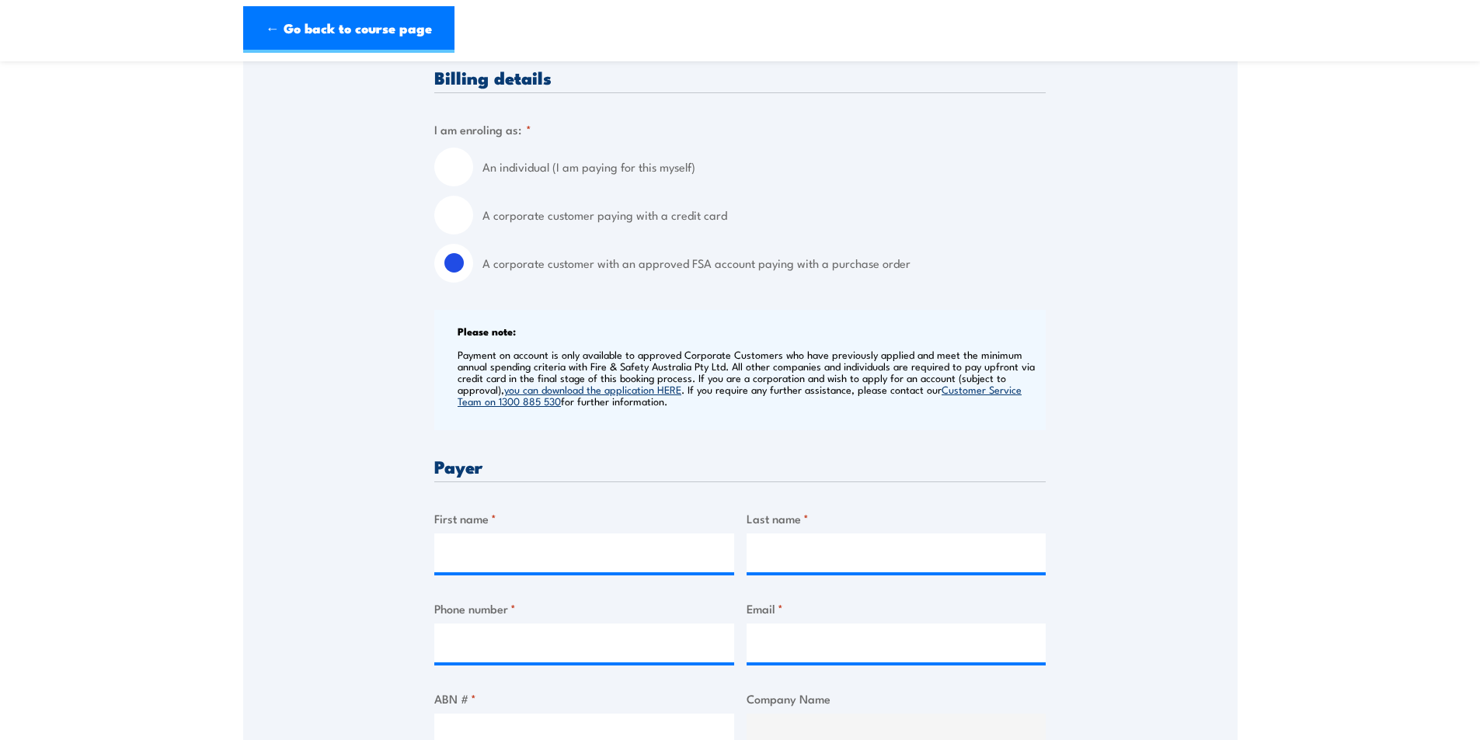
scroll to position [544, 0]
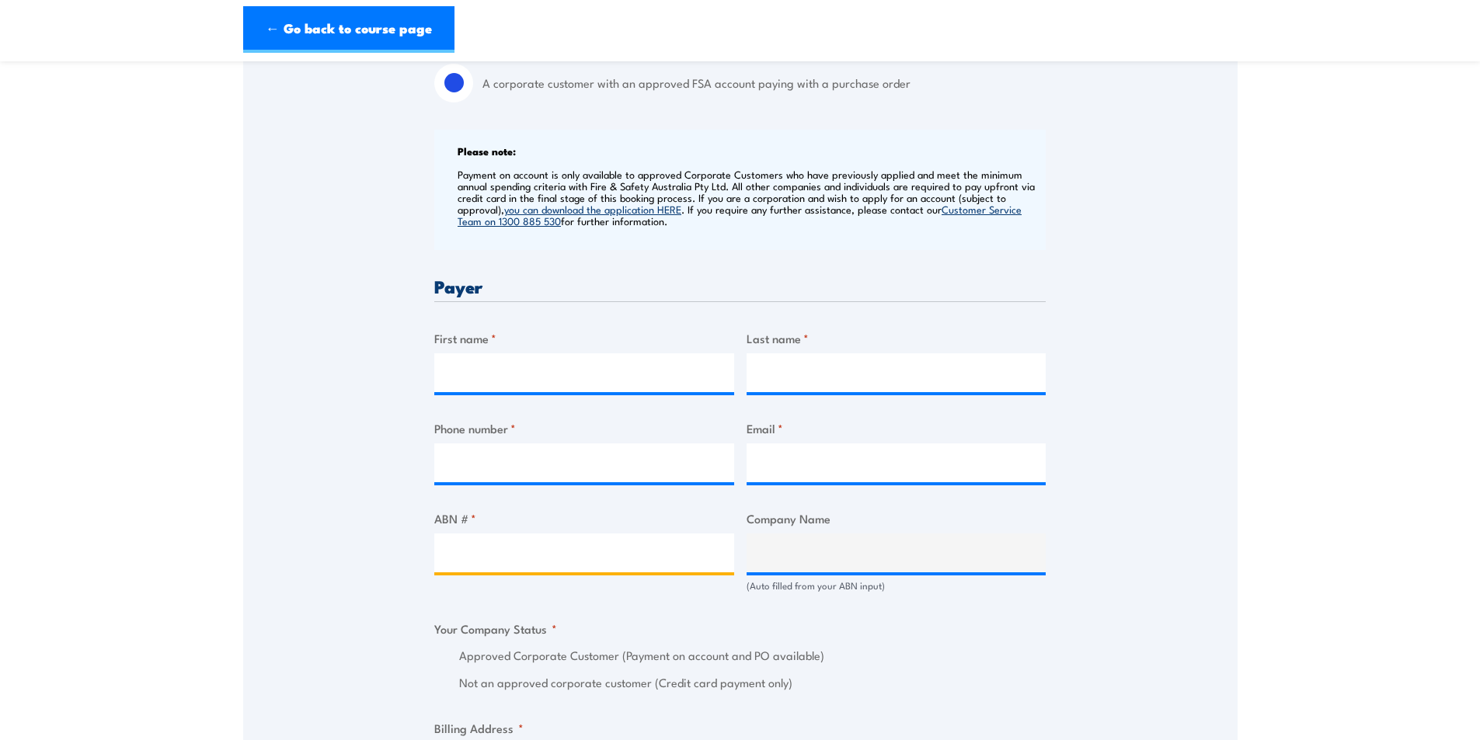
click at [504, 538] on input "ABN # *" at bounding box center [584, 553] width 300 height 39
type input "70137733290"
type input "Crema Constructions Pty Ltd"
radio input "true"
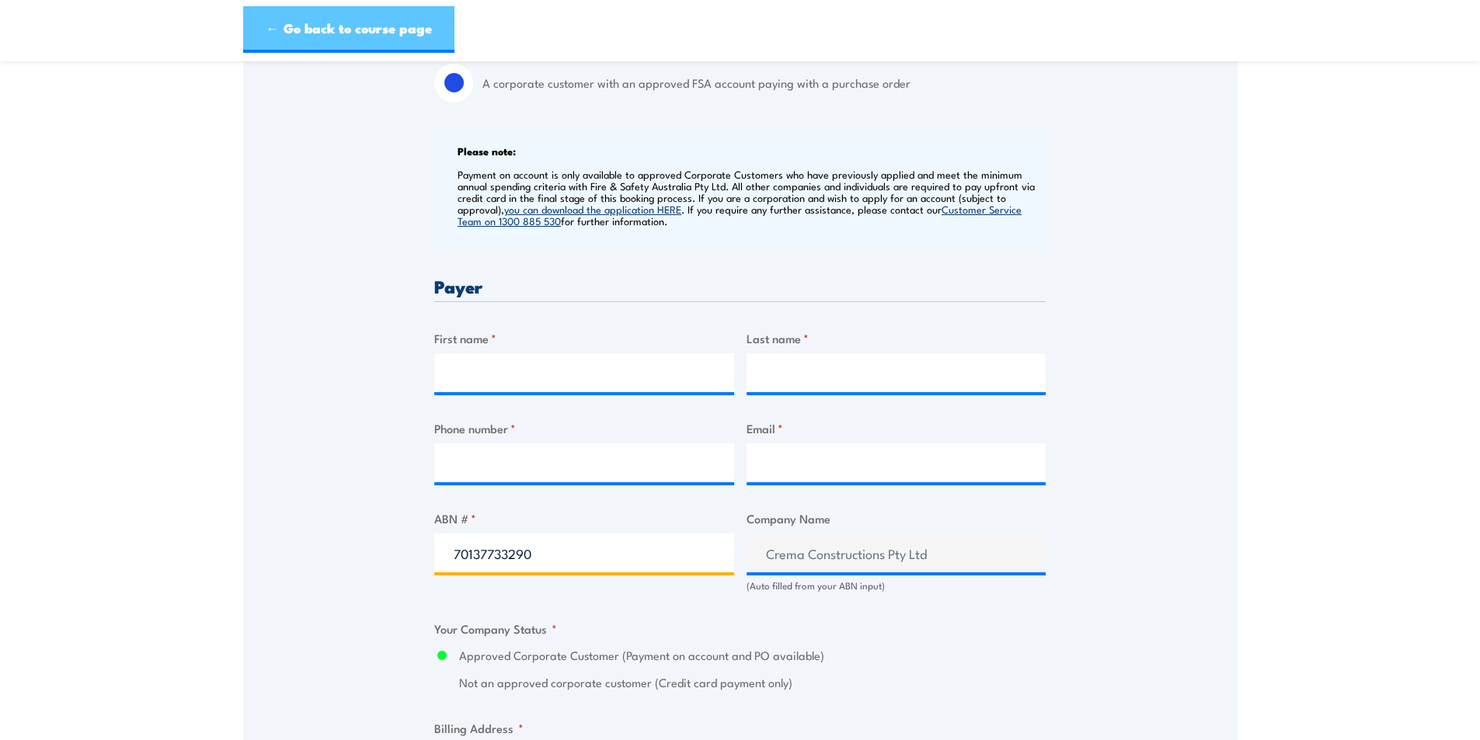
type input "70137733290"
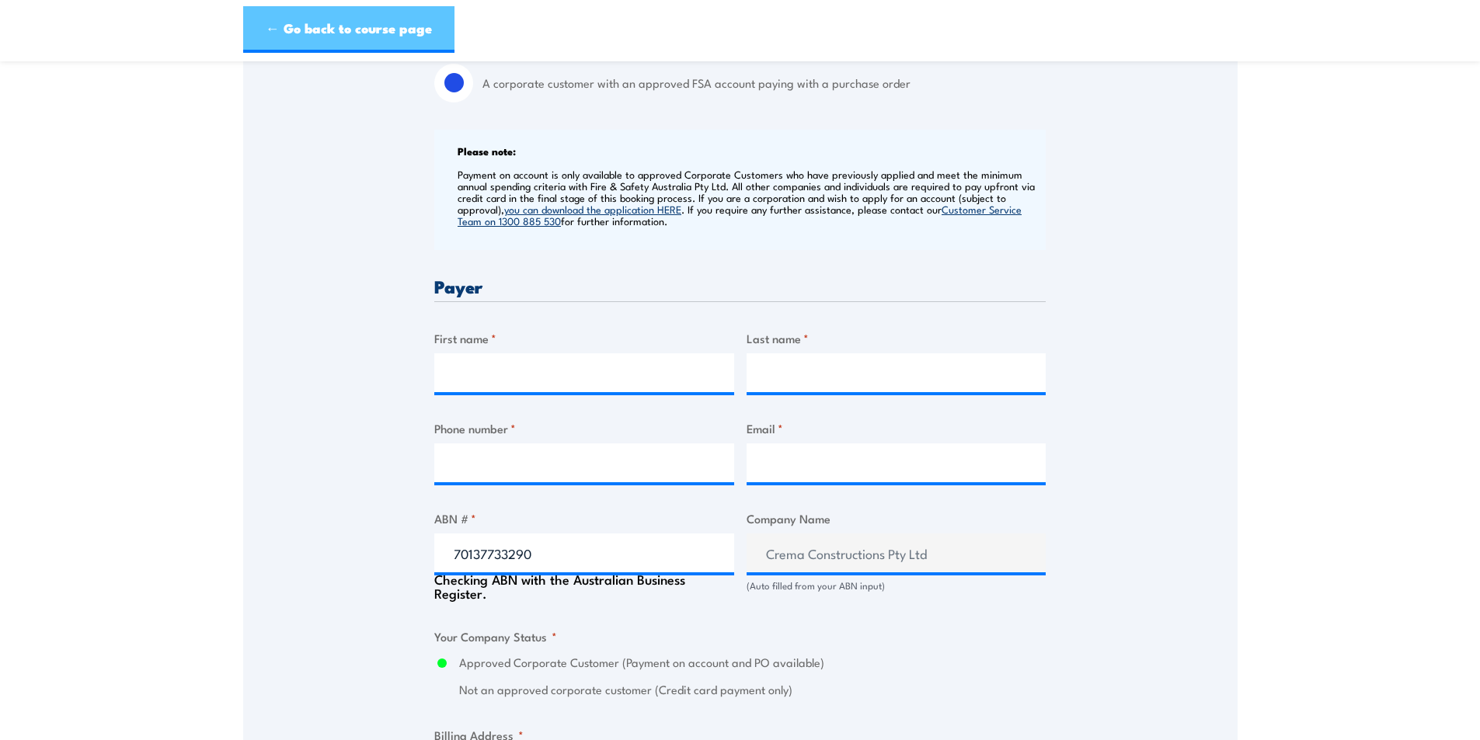
click at [298, 20] on link "← Go back to course page" at bounding box center [348, 29] width 211 height 47
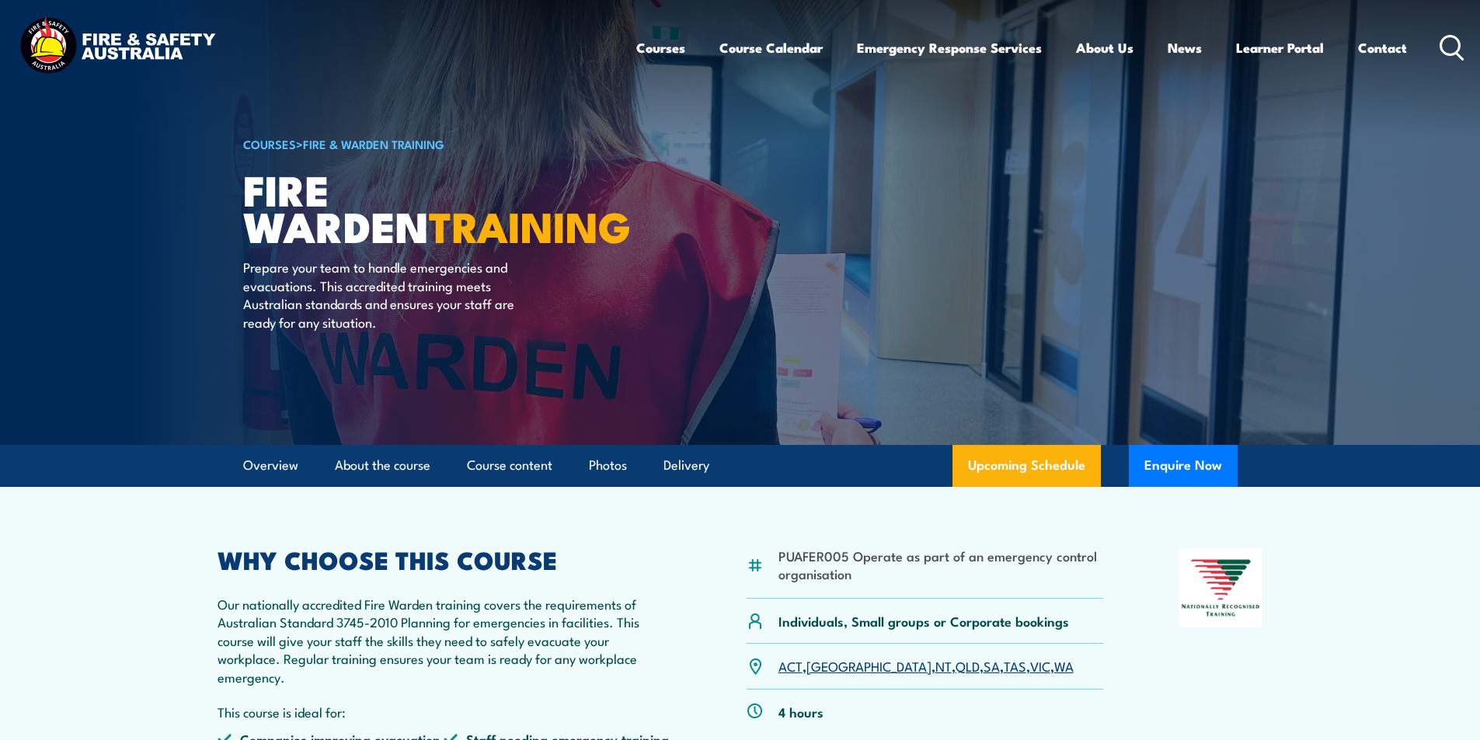
click at [1447, 42] on icon at bounding box center [1451, 48] width 25 height 26
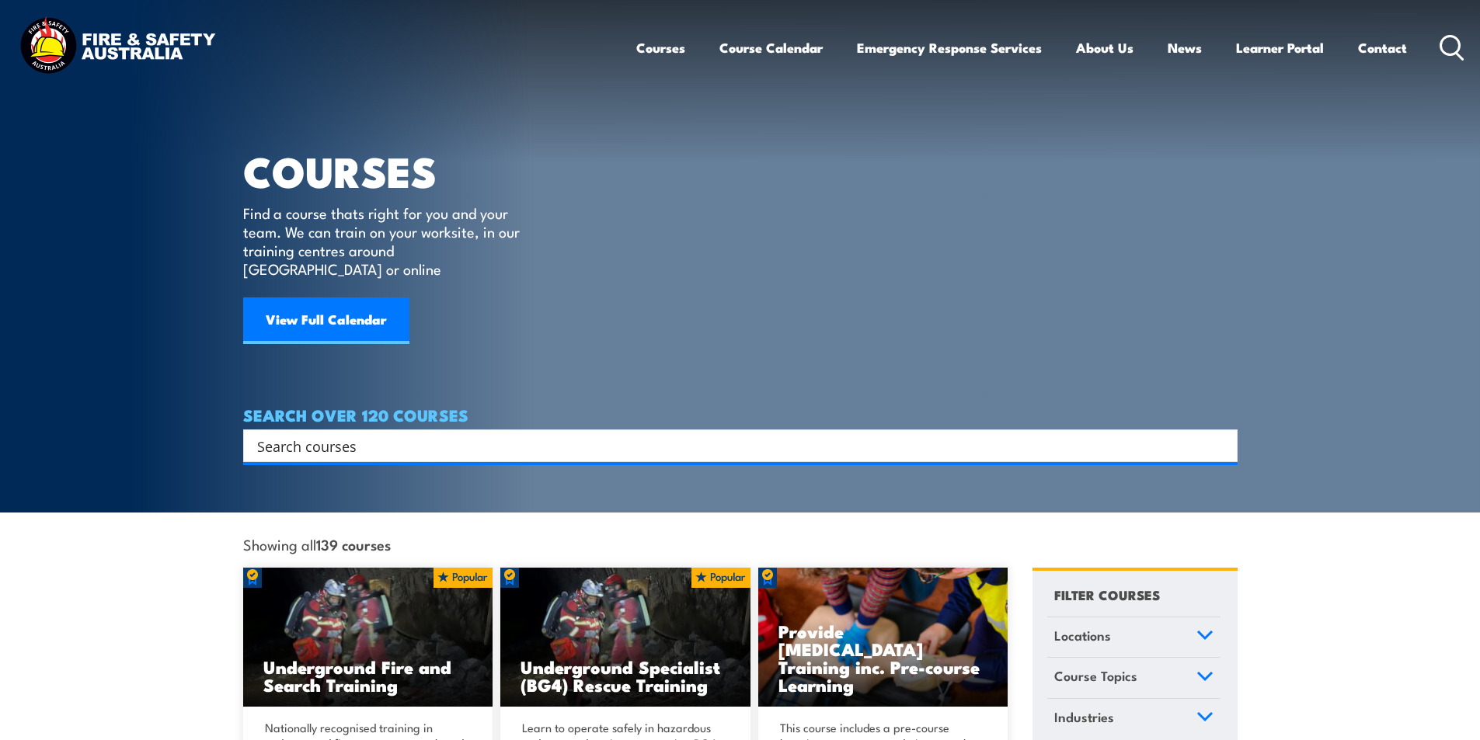
click at [315, 434] on input "Search input" at bounding box center [730, 445] width 946 height 23
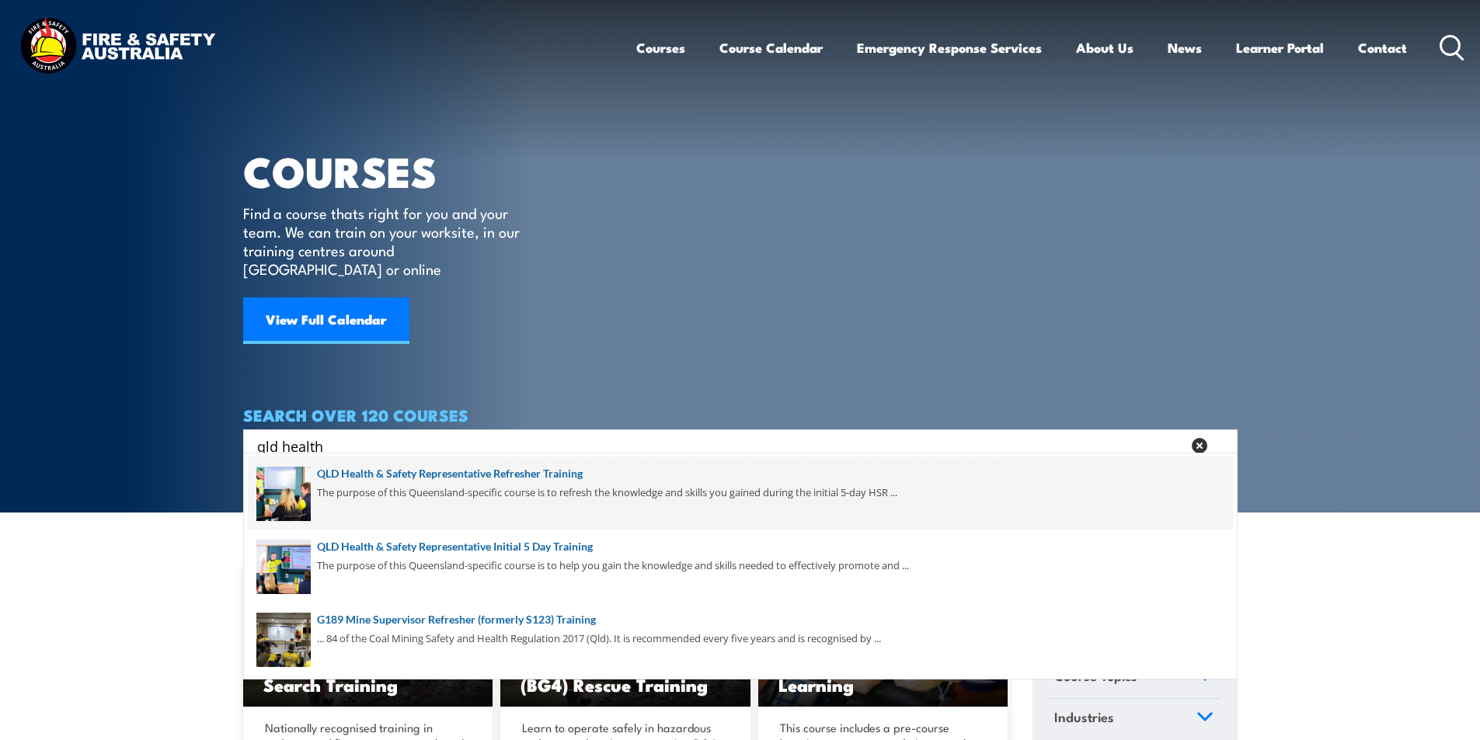
type input "qld health"
click at [566, 474] on span at bounding box center [740, 493] width 985 height 73
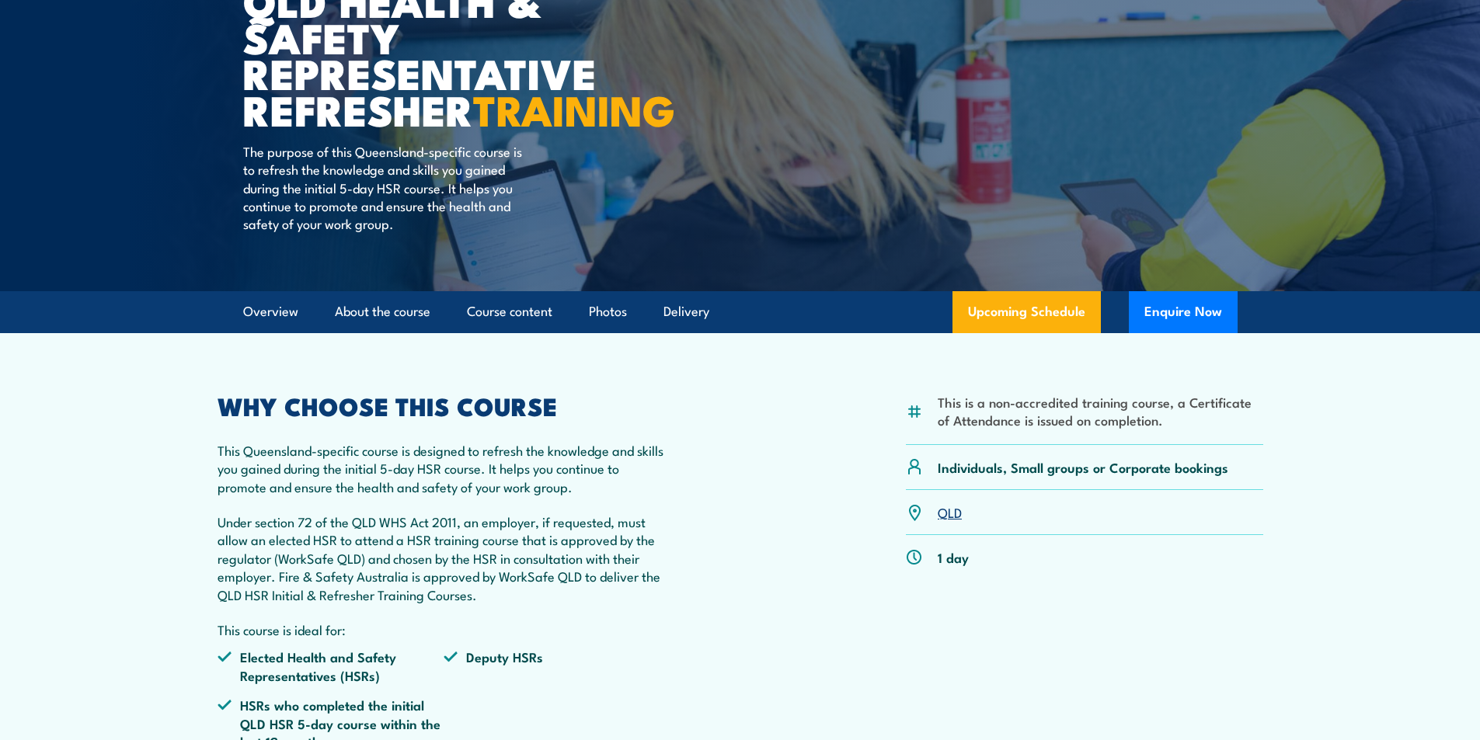
scroll to position [311, 0]
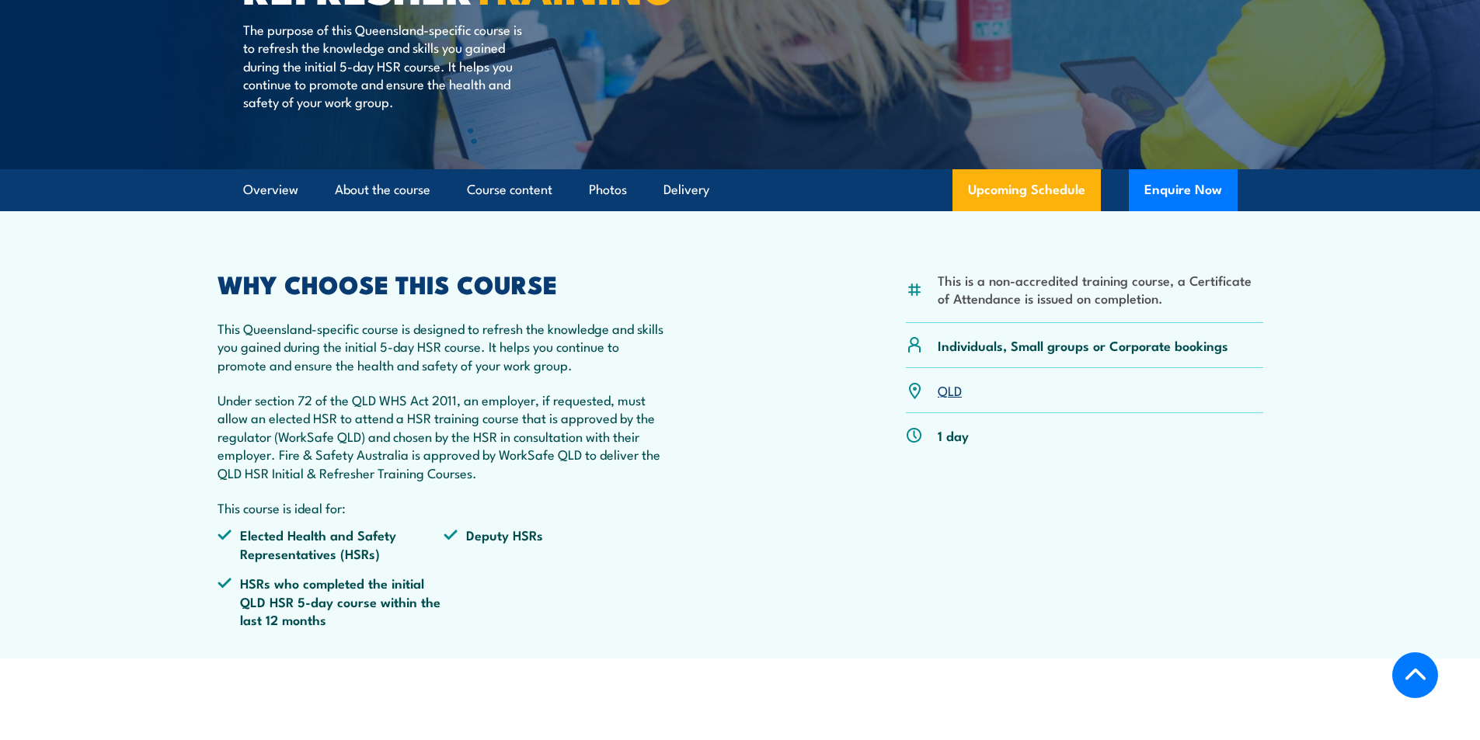
click at [950, 399] on link "QLD" at bounding box center [949, 390] width 24 height 19
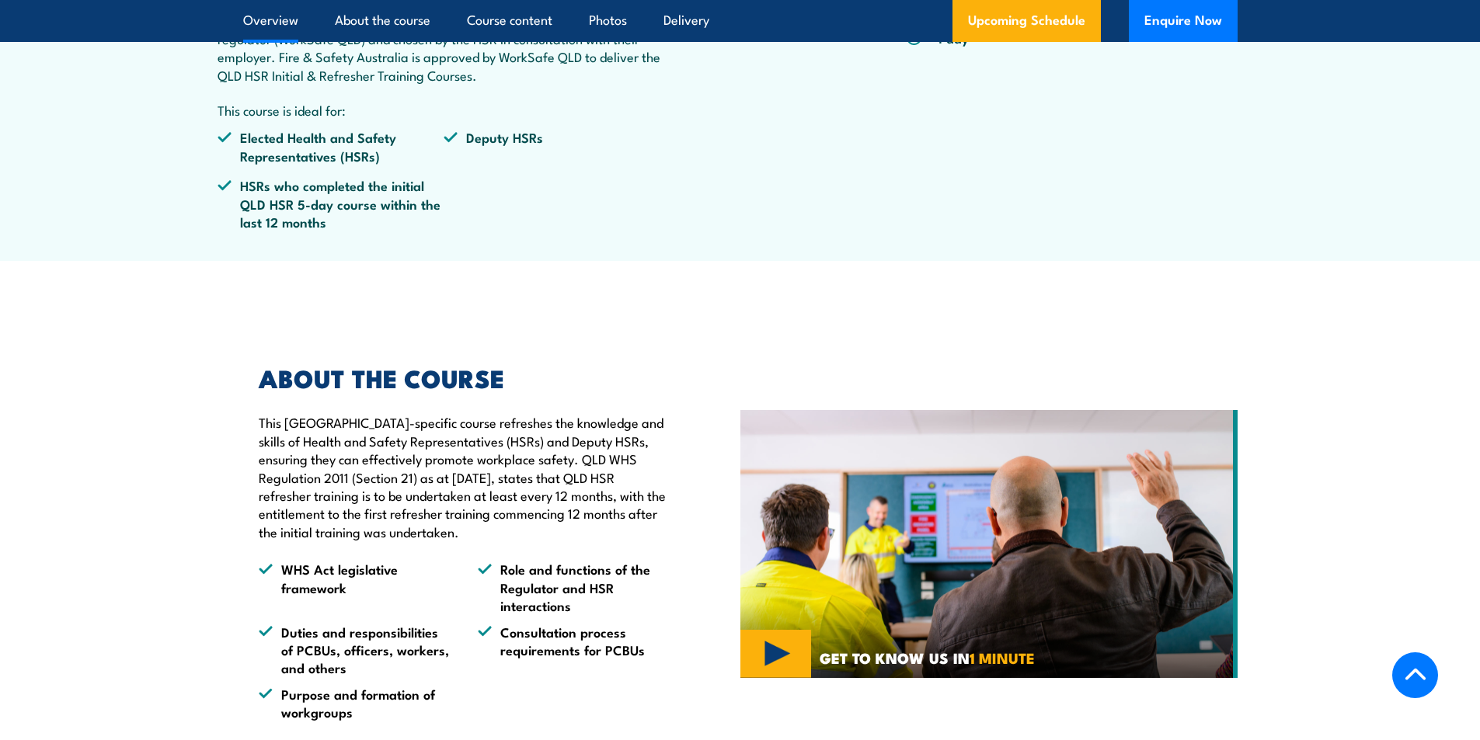
scroll to position [388, 0]
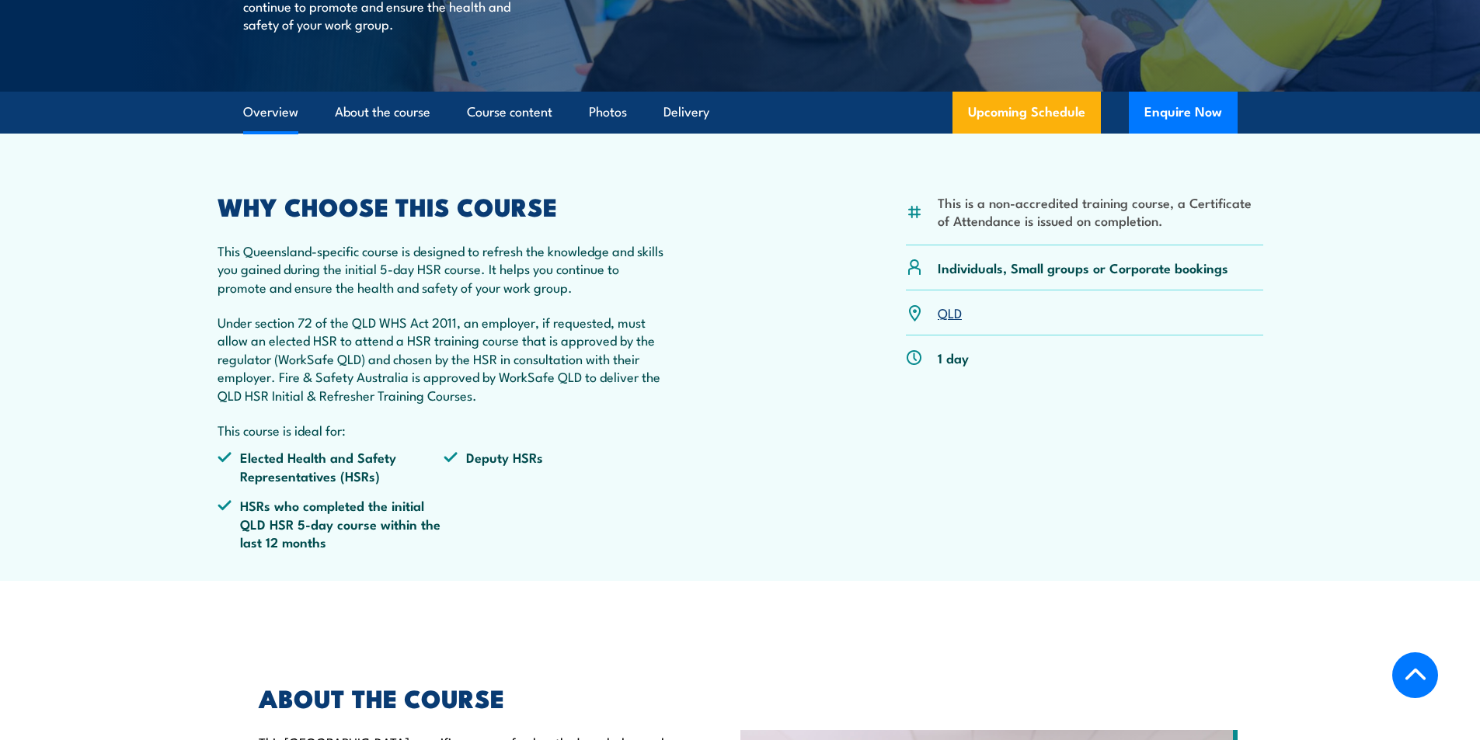
click at [953, 322] on link "QLD" at bounding box center [949, 312] width 24 height 19
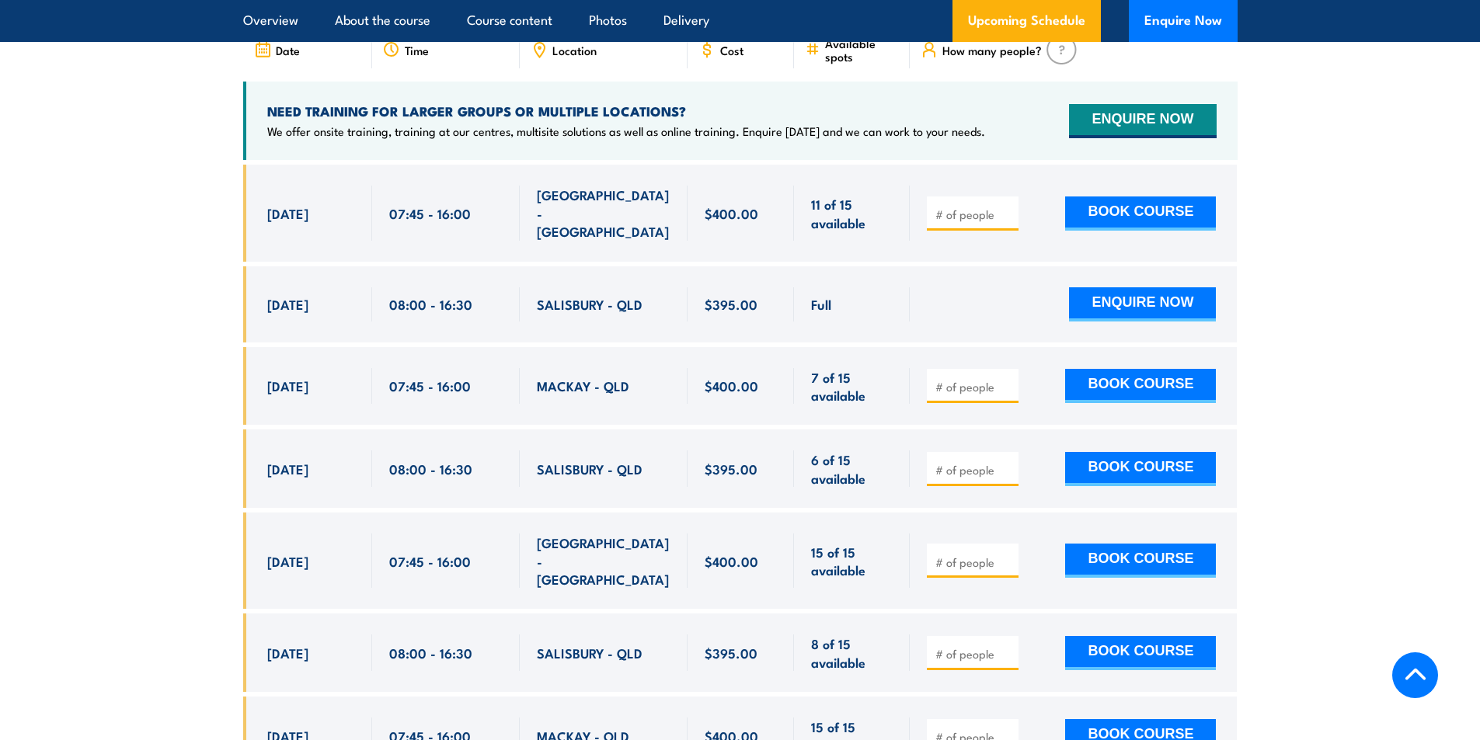
scroll to position [2801, 0]
